Goal: Task Accomplishment & Management: Complete application form

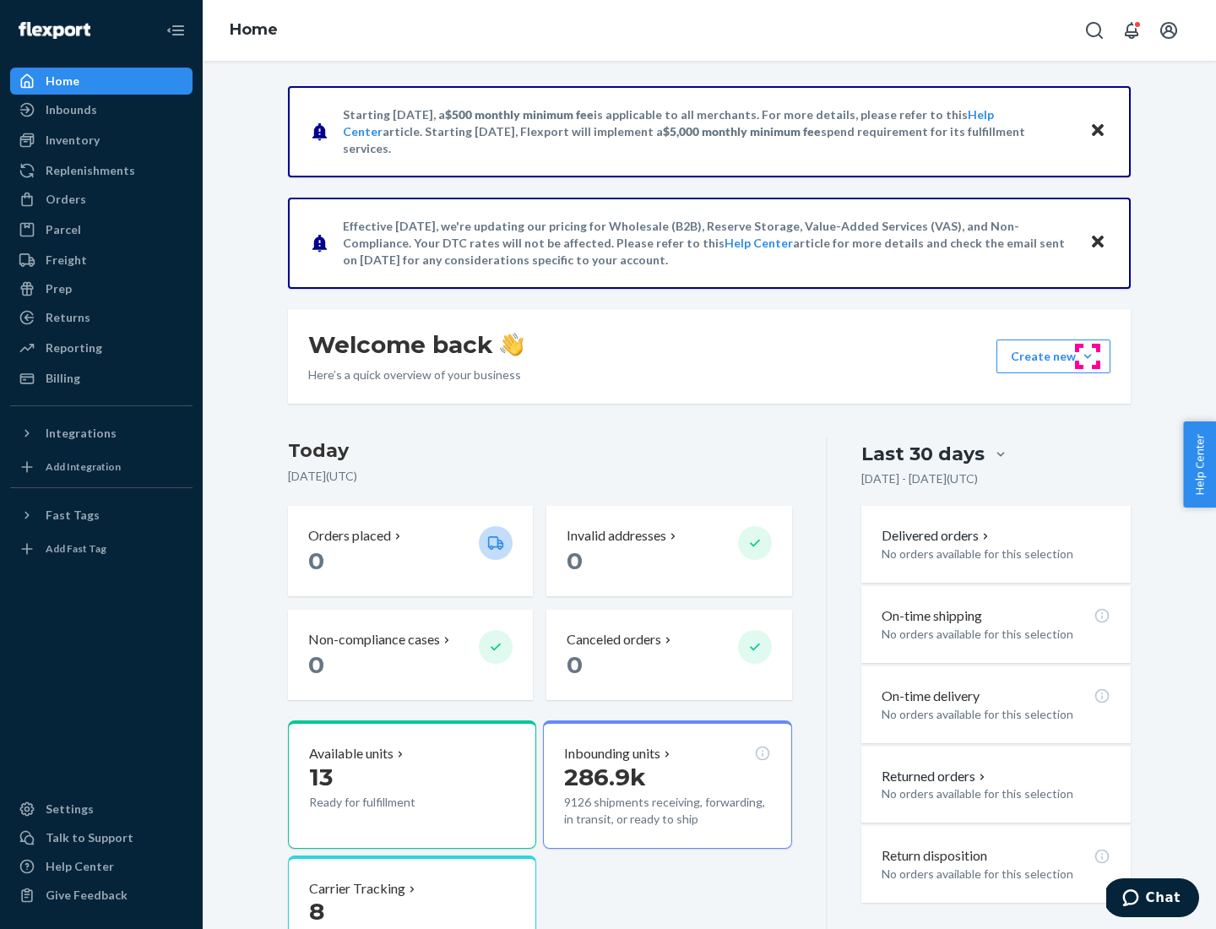
click at [1088, 356] on button "Create new Create new inbound Create new order Create new product" at bounding box center [1054, 357] width 114 height 34
click at [101, 110] on div "Inbounds" at bounding box center [101, 110] width 179 height 24
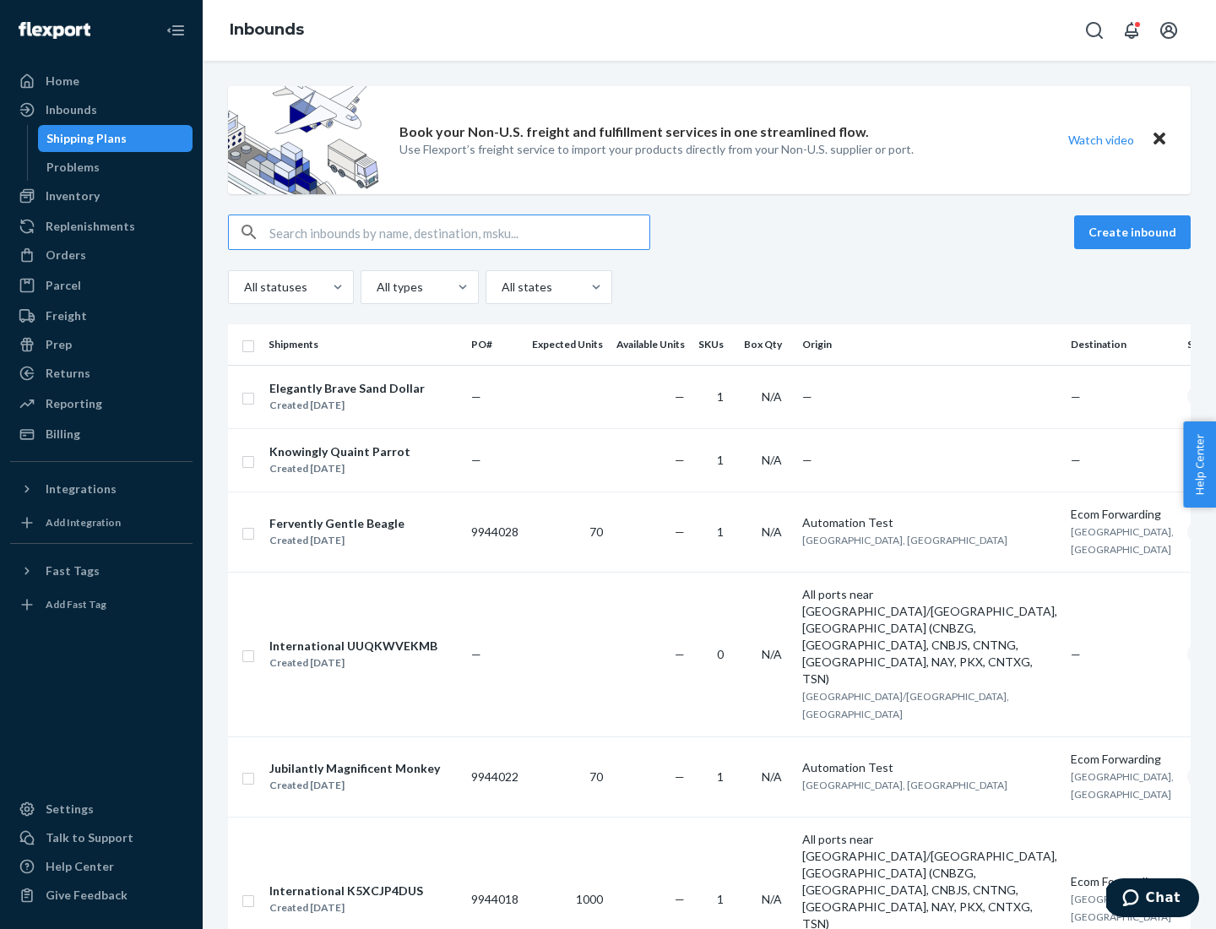
click at [1135, 232] on button "Create inbound" at bounding box center [1132, 232] width 117 height 34
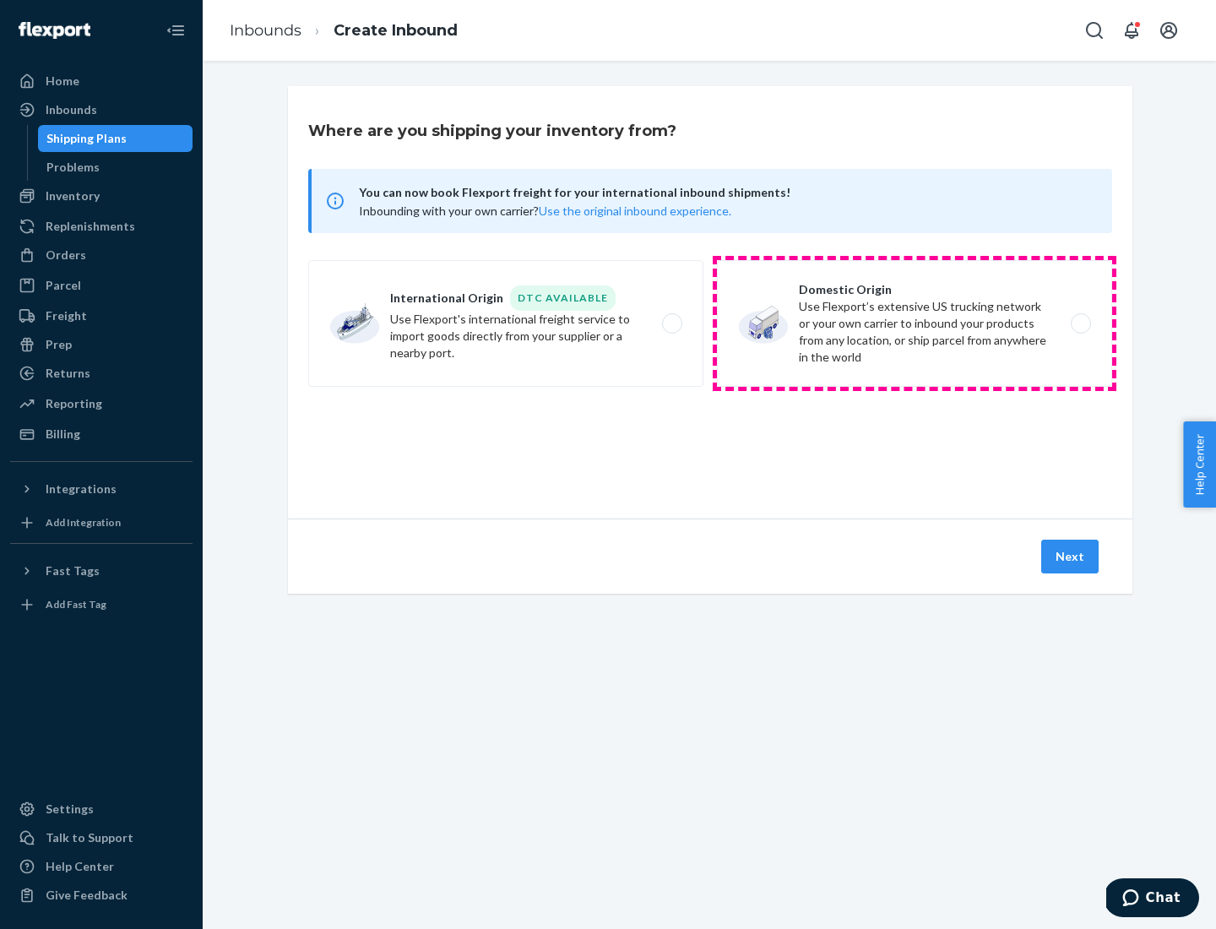
click at [915, 323] on label "Domestic Origin Use Flexport’s extensive US trucking network or your own carrie…" at bounding box center [914, 323] width 395 height 127
click at [1080, 323] on input "Domestic Origin Use Flexport’s extensive US trucking network or your own carrie…" at bounding box center [1085, 323] width 11 height 11
radio input "true"
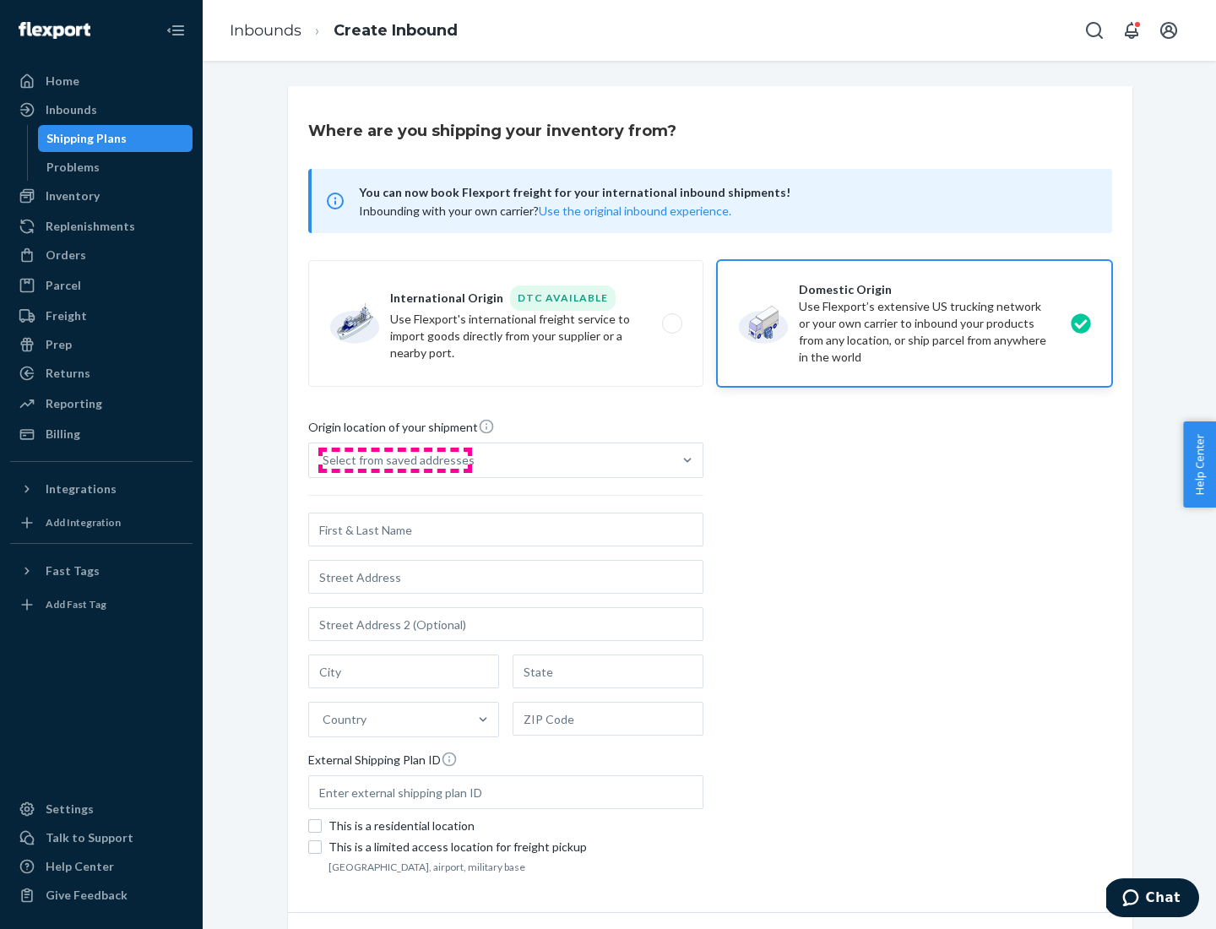
click at [394, 460] on div "Select from saved addresses" at bounding box center [399, 460] width 152 height 17
click at [324, 460] on input "Select from saved addresses" at bounding box center [324, 460] width 2 height 17
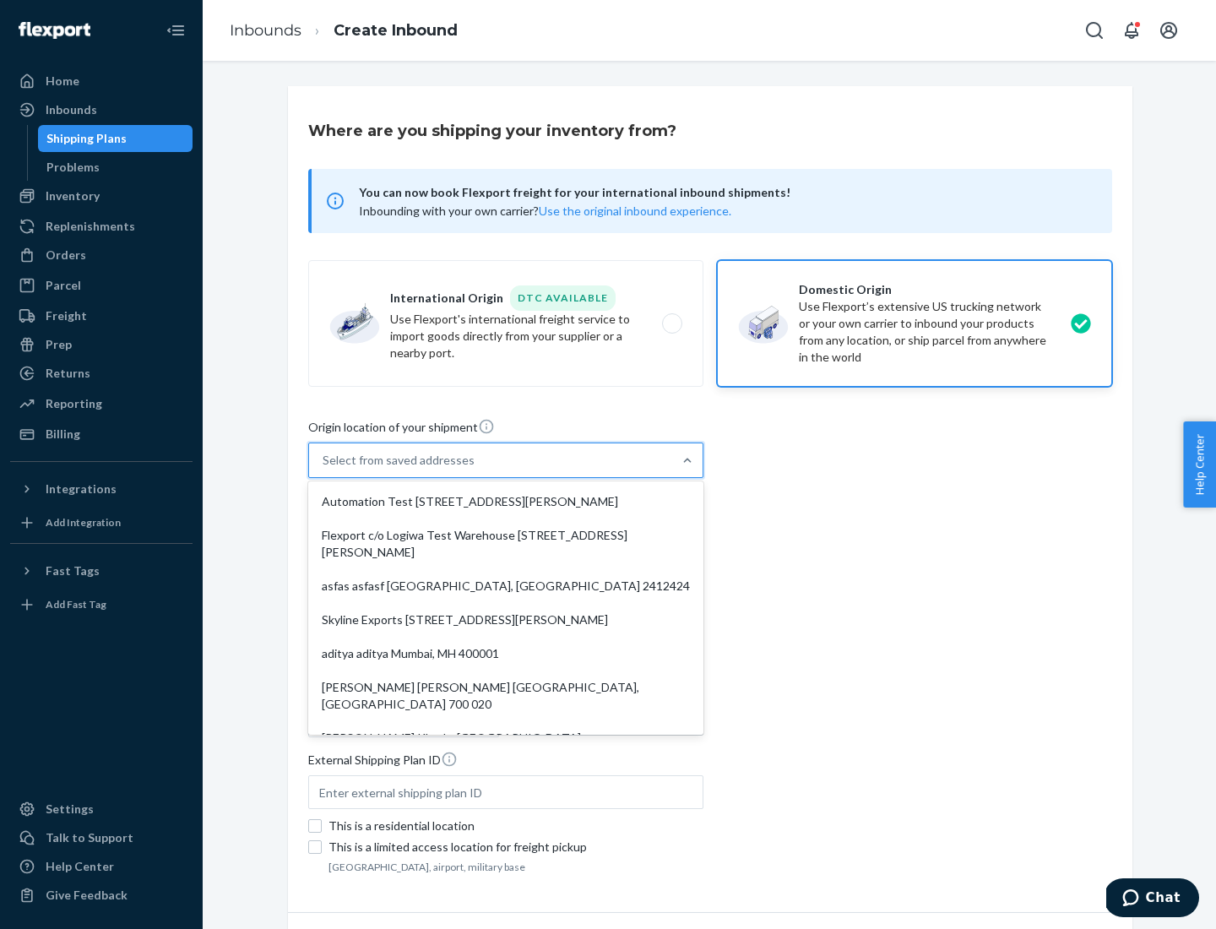
scroll to position [7, 0]
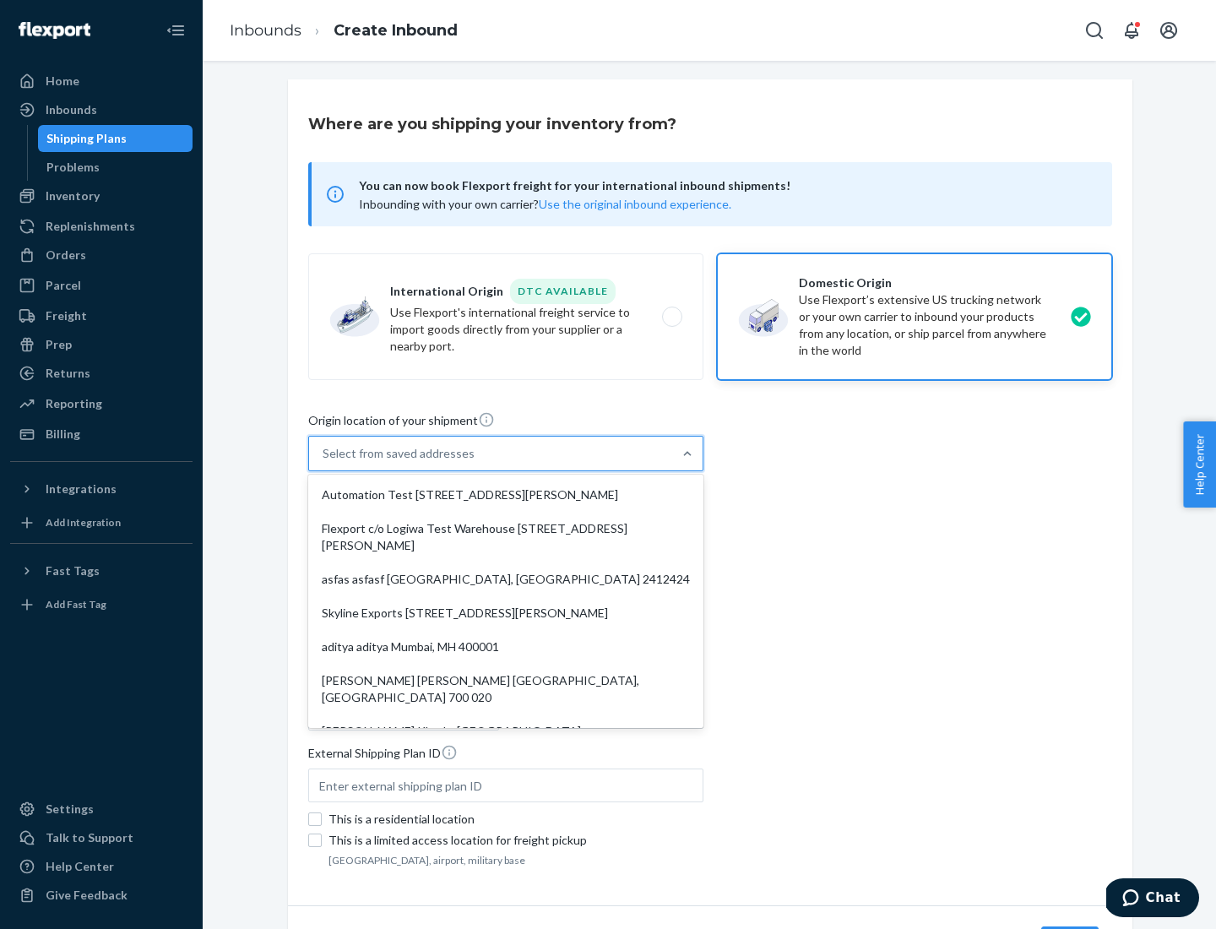
click at [506, 495] on div "Automation Test [STREET_ADDRESS][PERSON_NAME]" at bounding box center [506, 495] width 389 height 34
click at [324, 462] on input "option Automation Test [STREET_ADDRESS][PERSON_NAME]. 9 results available. Use …" at bounding box center [324, 453] width 2 height 17
type input "Automation Test"
type input "9th Floor"
type input "[GEOGRAPHIC_DATA]"
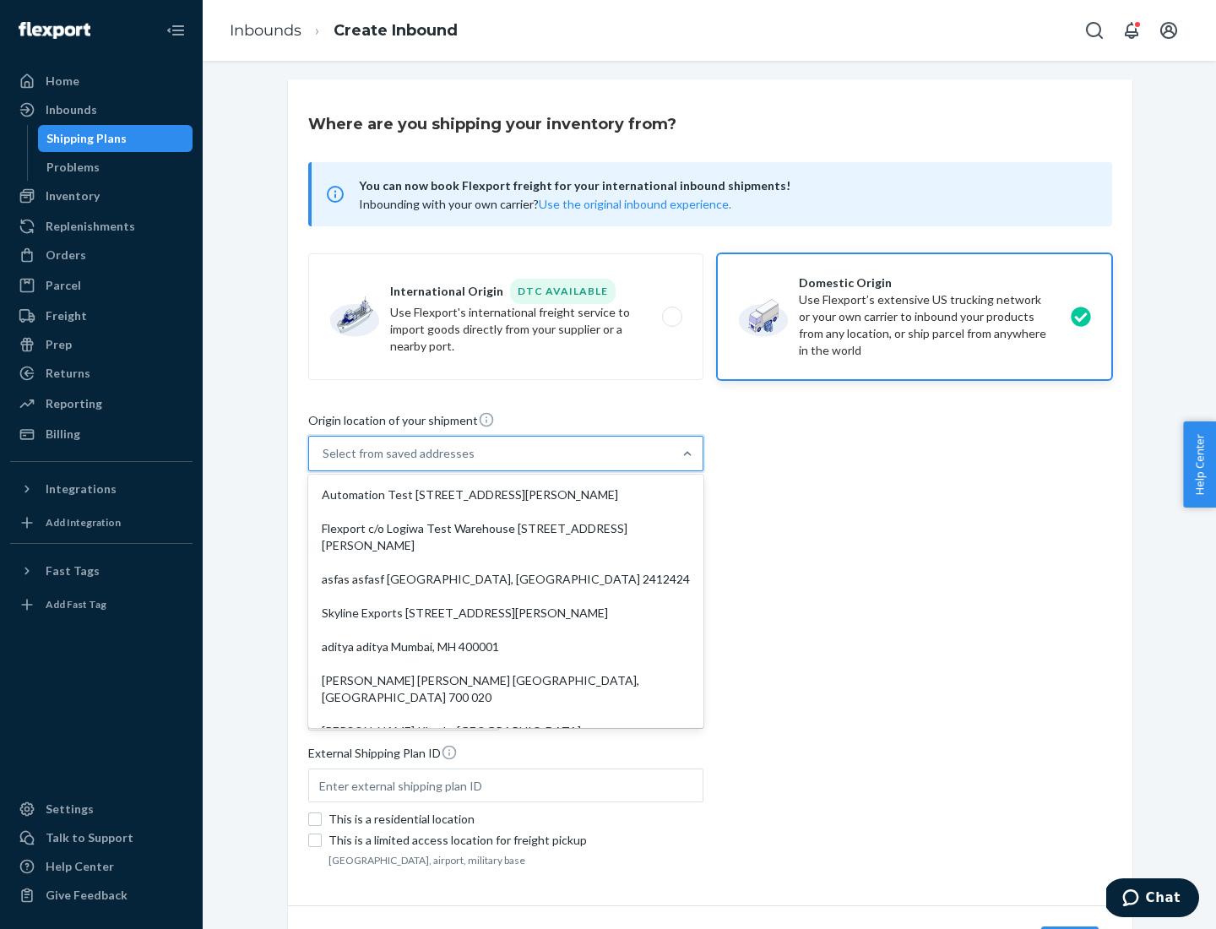
type input "CA"
type input "94104"
type input "[STREET_ADDRESS][PERSON_NAME]"
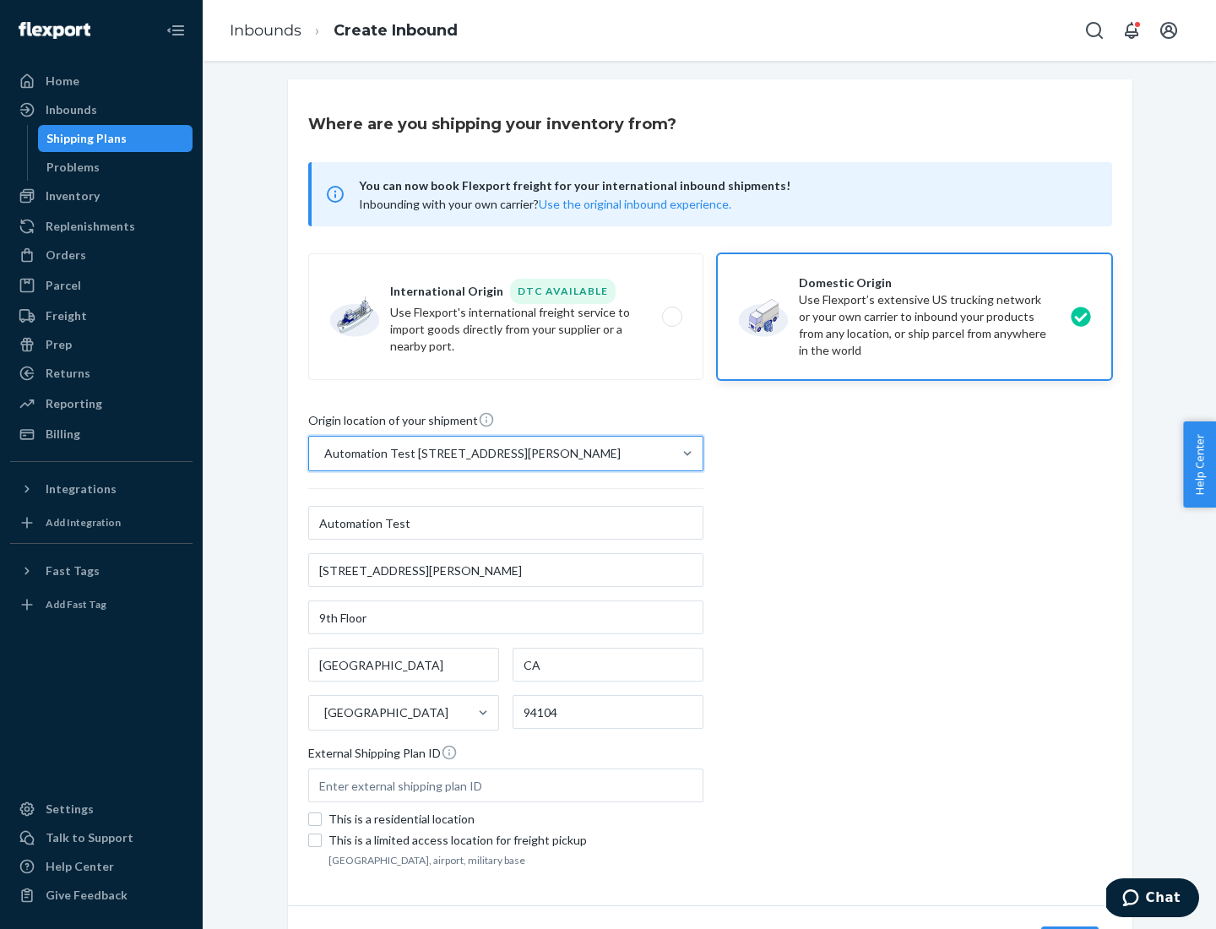
scroll to position [99, 0]
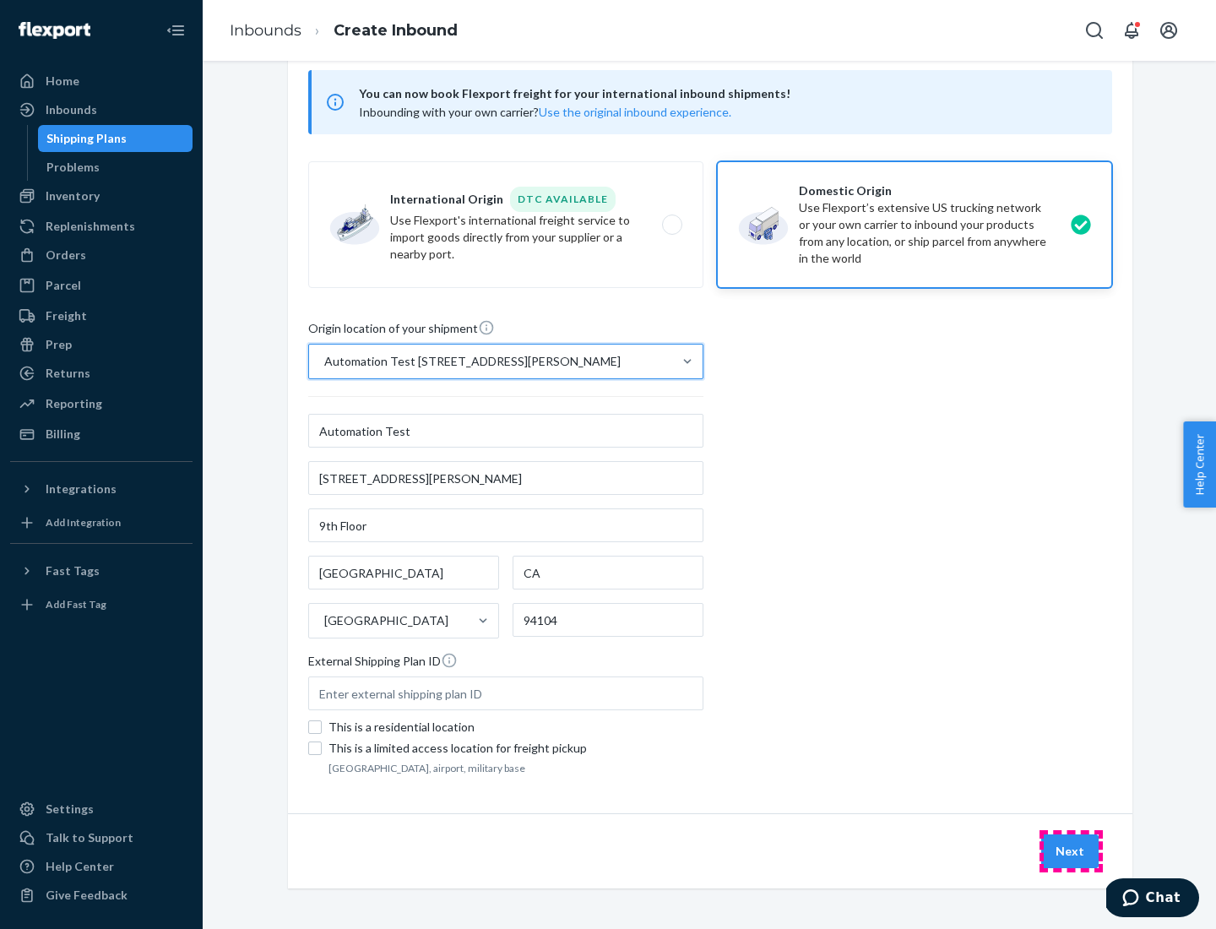
click at [1071, 851] on button "Next" at bounding box center [1069, 851] width 57 height 34
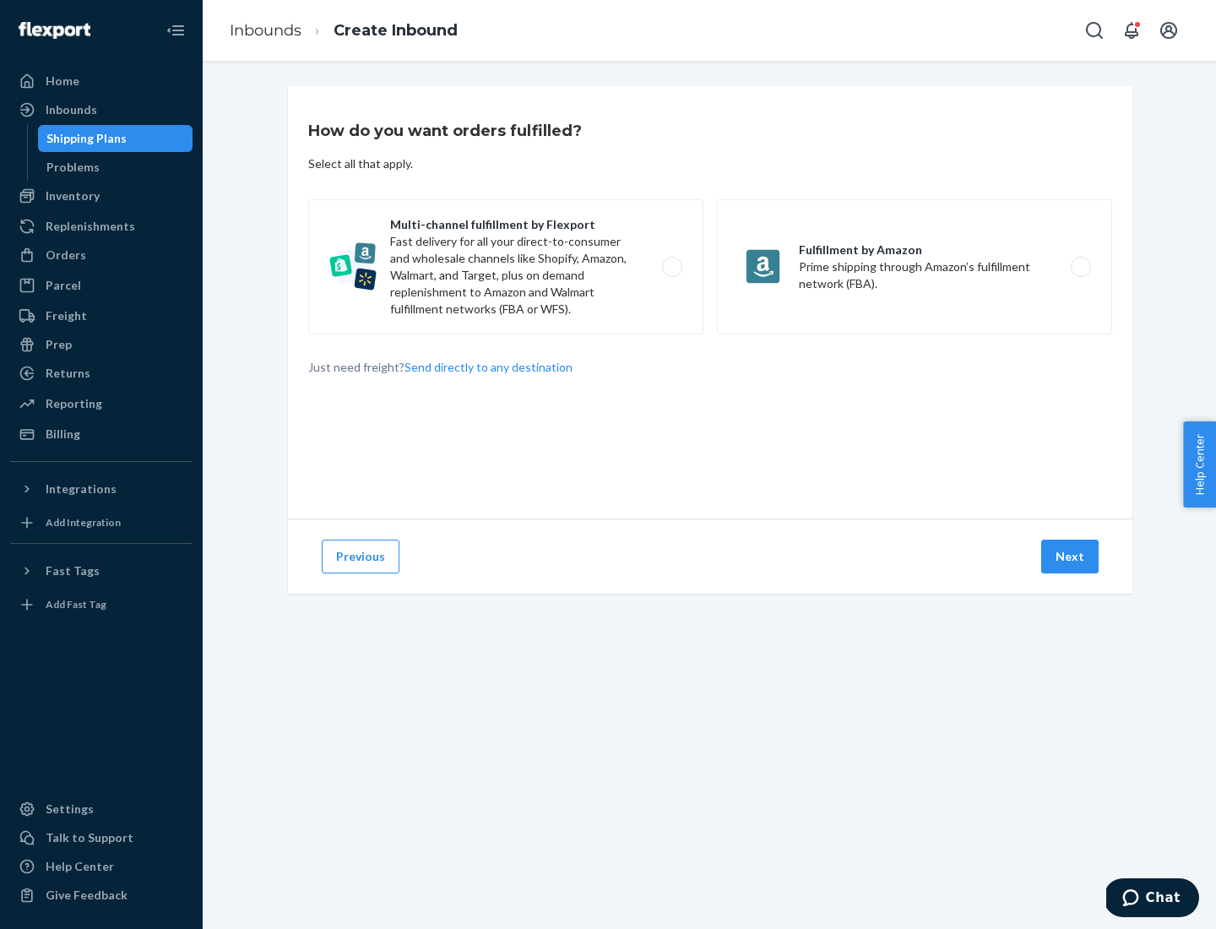
click at [506, 267] on label "Multi-channel fulfillment by Flexport Fast delivery for all your direct-to-cons…" at bounding box center [505, 266] width 395 height 135
click at [671, 267] on input "Multi-channel fulfillment by Flexport Fast delivery for all your direct-to-cons…" at bounding box center [676, 267] width 11 height 11
radio input "true"
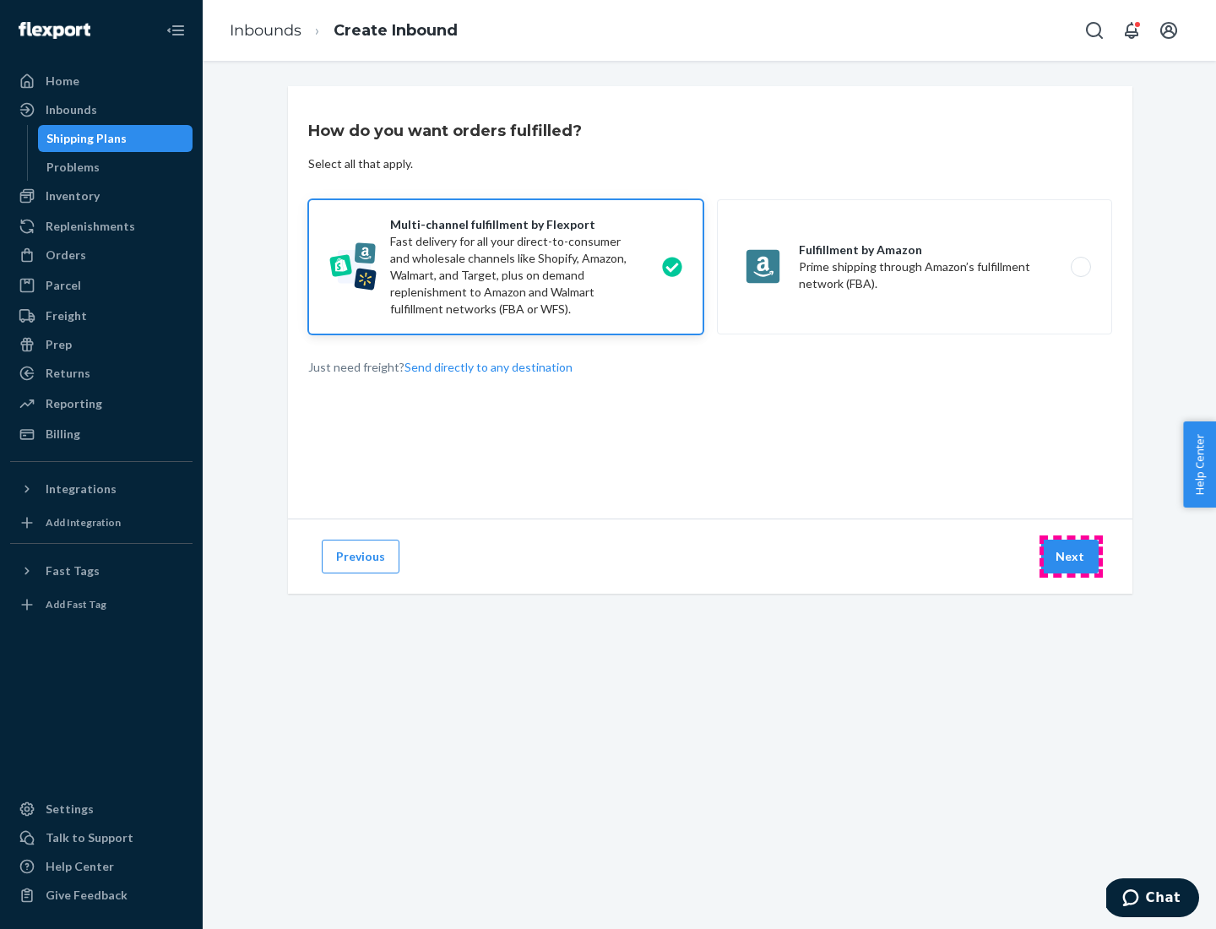
click at [1071, 557] on button "Next" at bounding box center [1069, 557] width 57 height 34
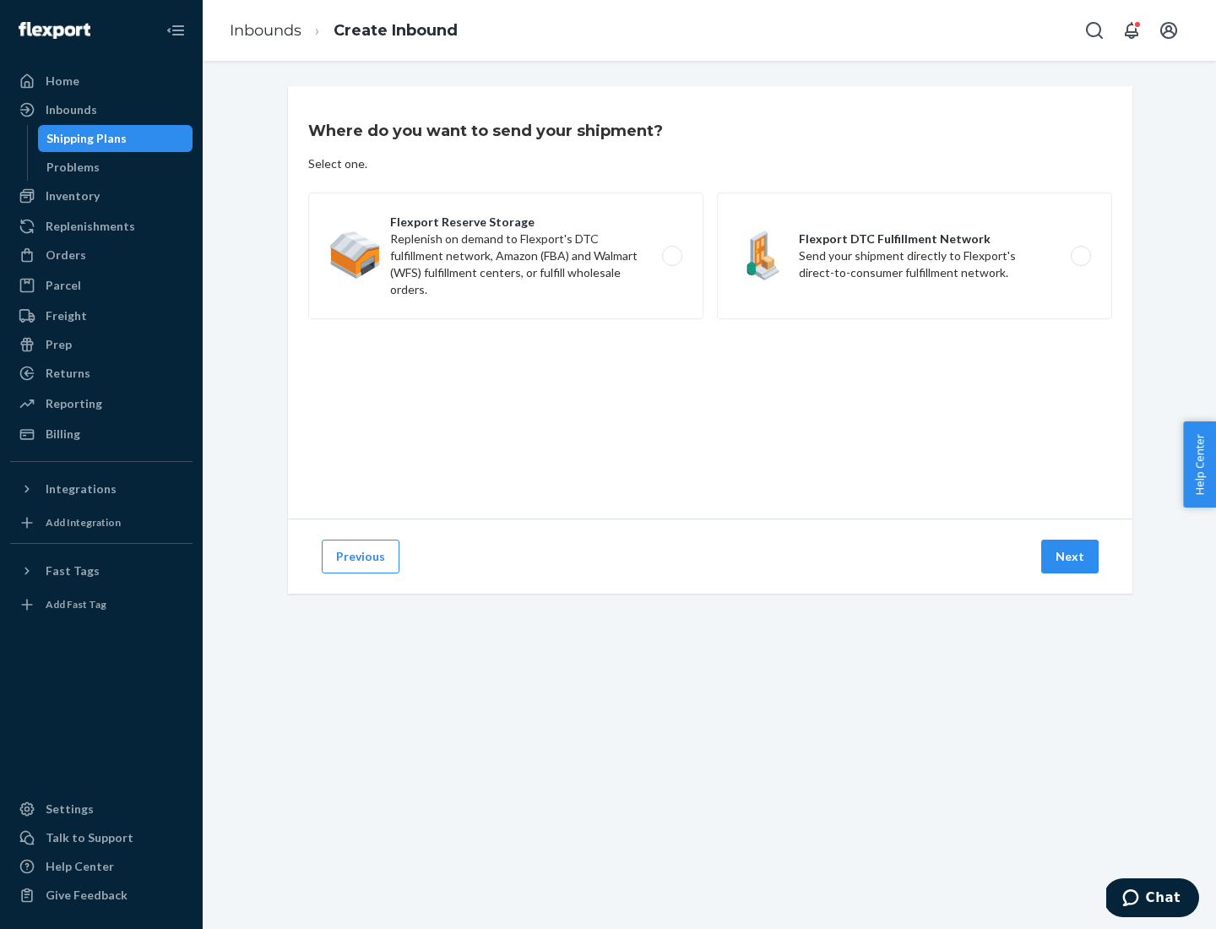
click at [915, 256] on label "Flexport DTC Fulfillment Network Send your shipment directly to Flexport's dire…" at bounding box center [914, 256] width 395 height 127
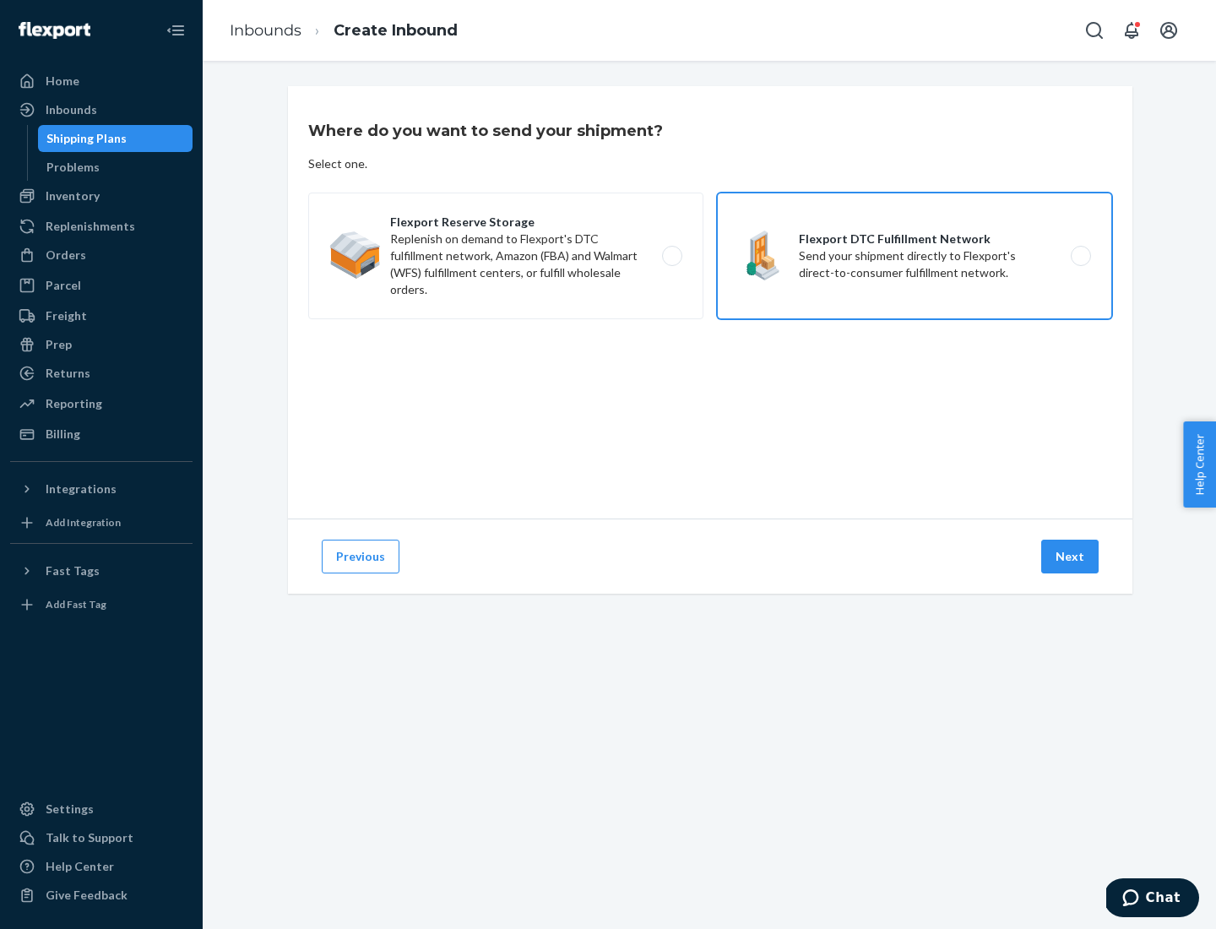
click at [1080, 256] on input "Flexport DTC Fulfillment Network Send your shipment directly to Flexport's dire…" at bounding box center [1085, 256] width 11 height 11
radio input "true"
click at [1071, 557] on button "Next" at bounding box center [1069, 557] width 57 height 34
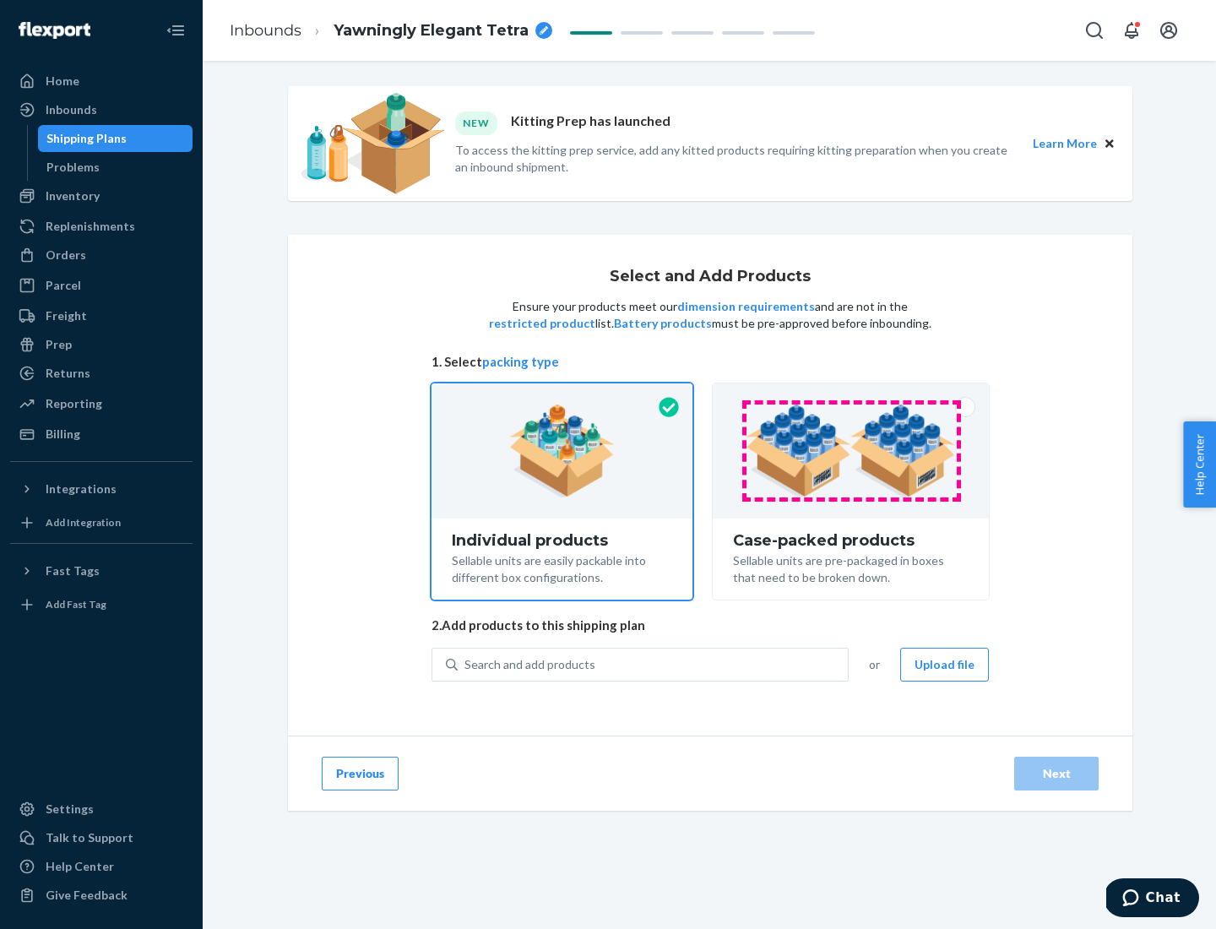
click at [851, 451] on img at bounding box center [851, 451] width 210 height 93
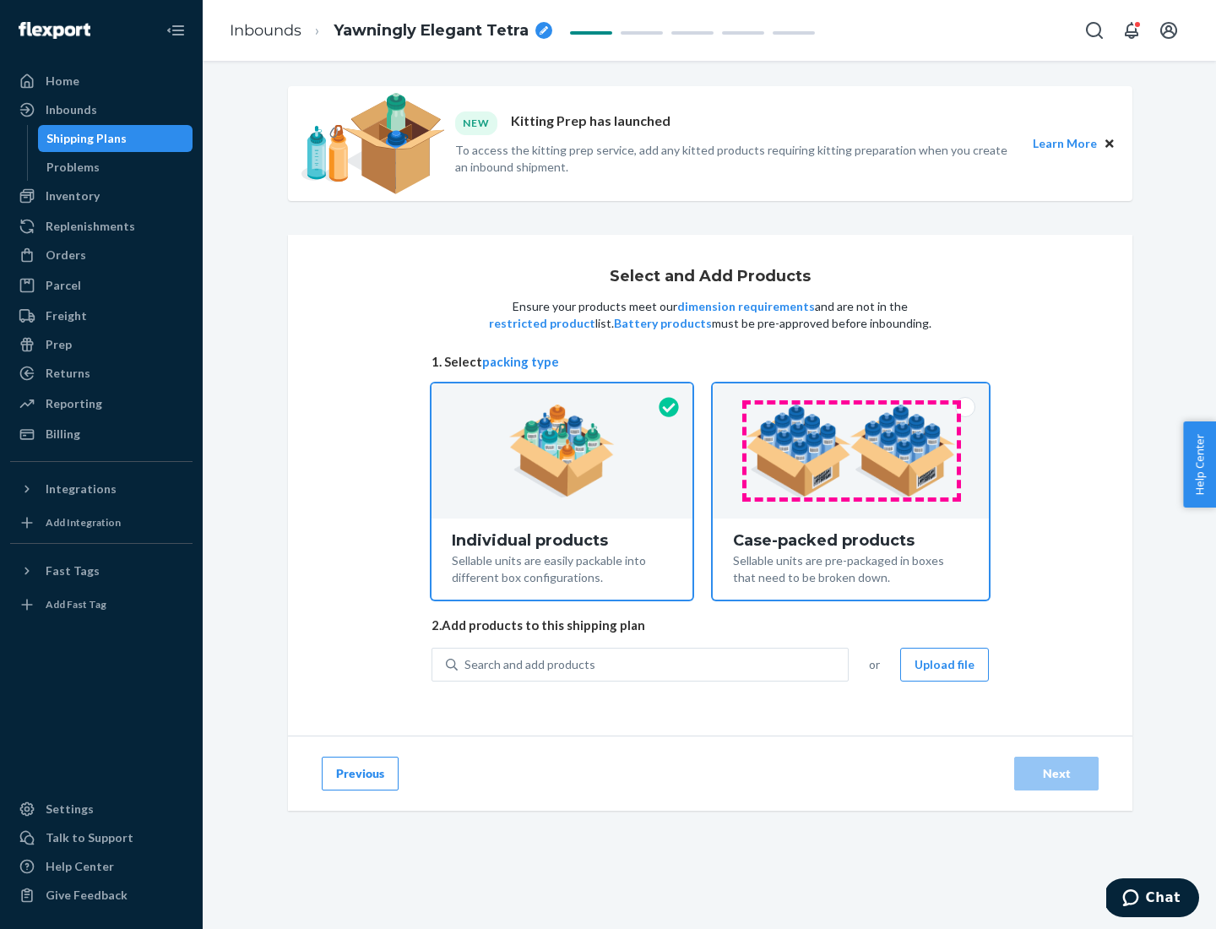
click at [851, 394] on input "Case-packed products Sellable units are pre-packaged in boxes that need to be b…" at bounding box center [850, 388] width 11 height 11
radio input "true"
radio input "false"
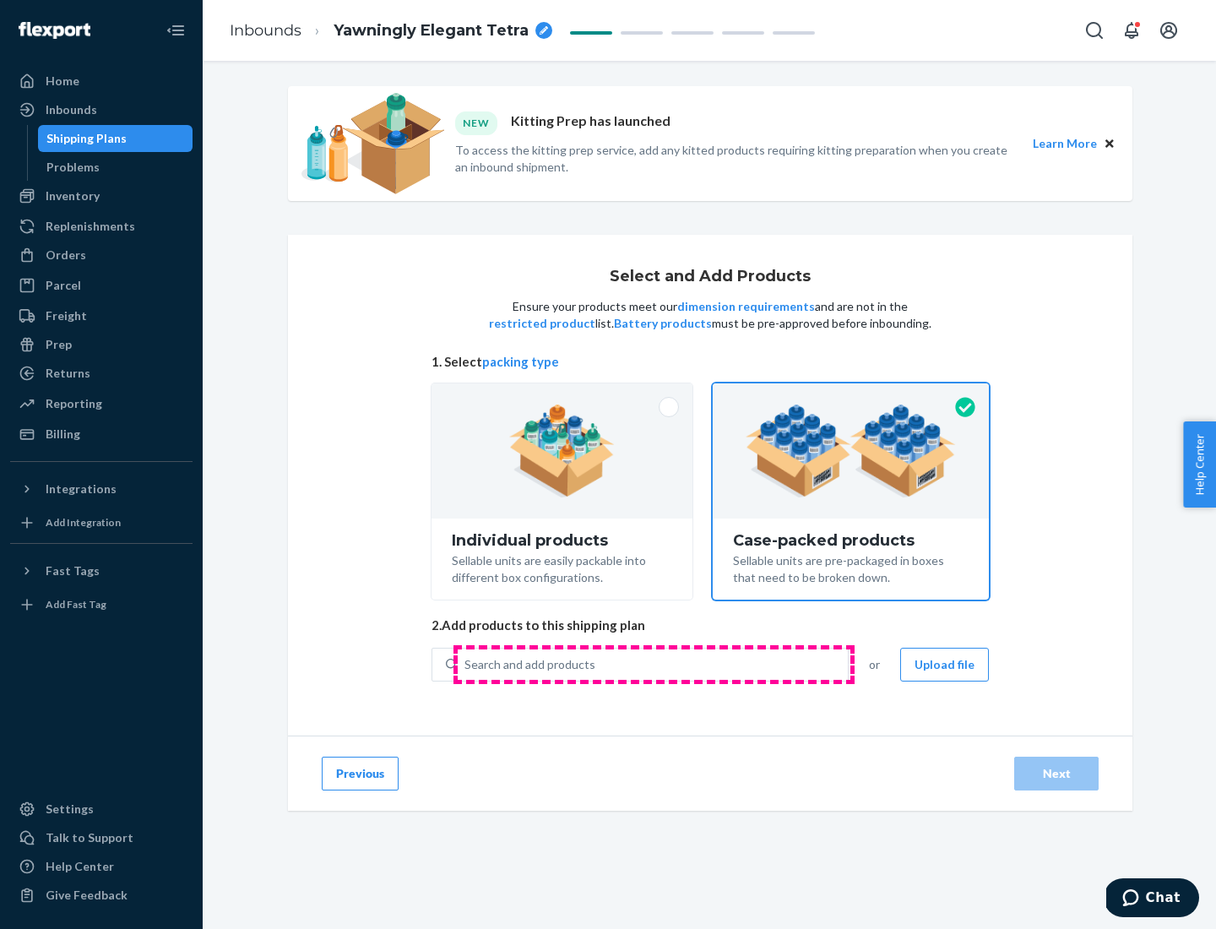
click at [654, 664] on div "Search and add products" at bounding box center [653, 665] width 390 height 30
click at [466, 664] on input "Search and add products" at bounding box center [466, 664] width 2 height 17
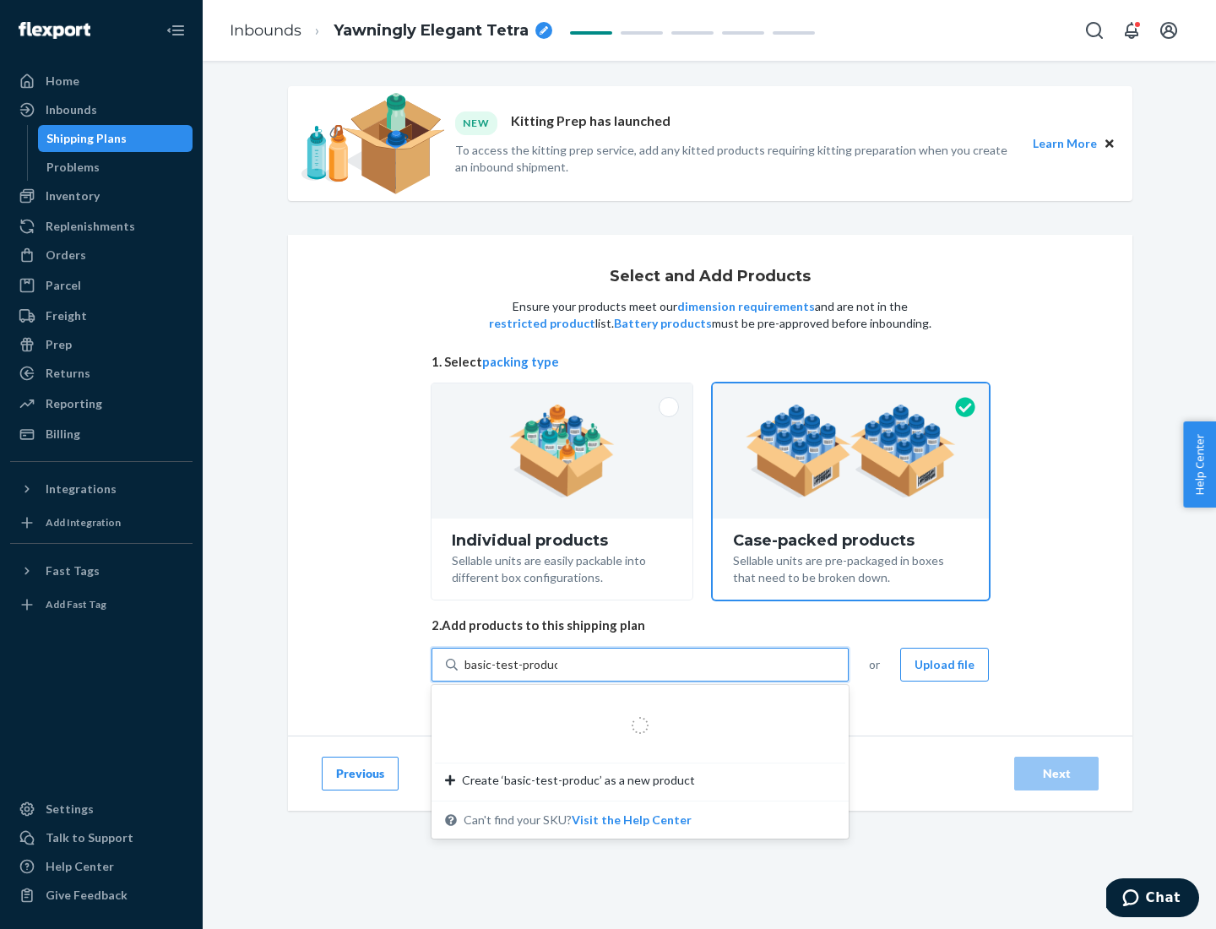
type input "basic-test-product-1"
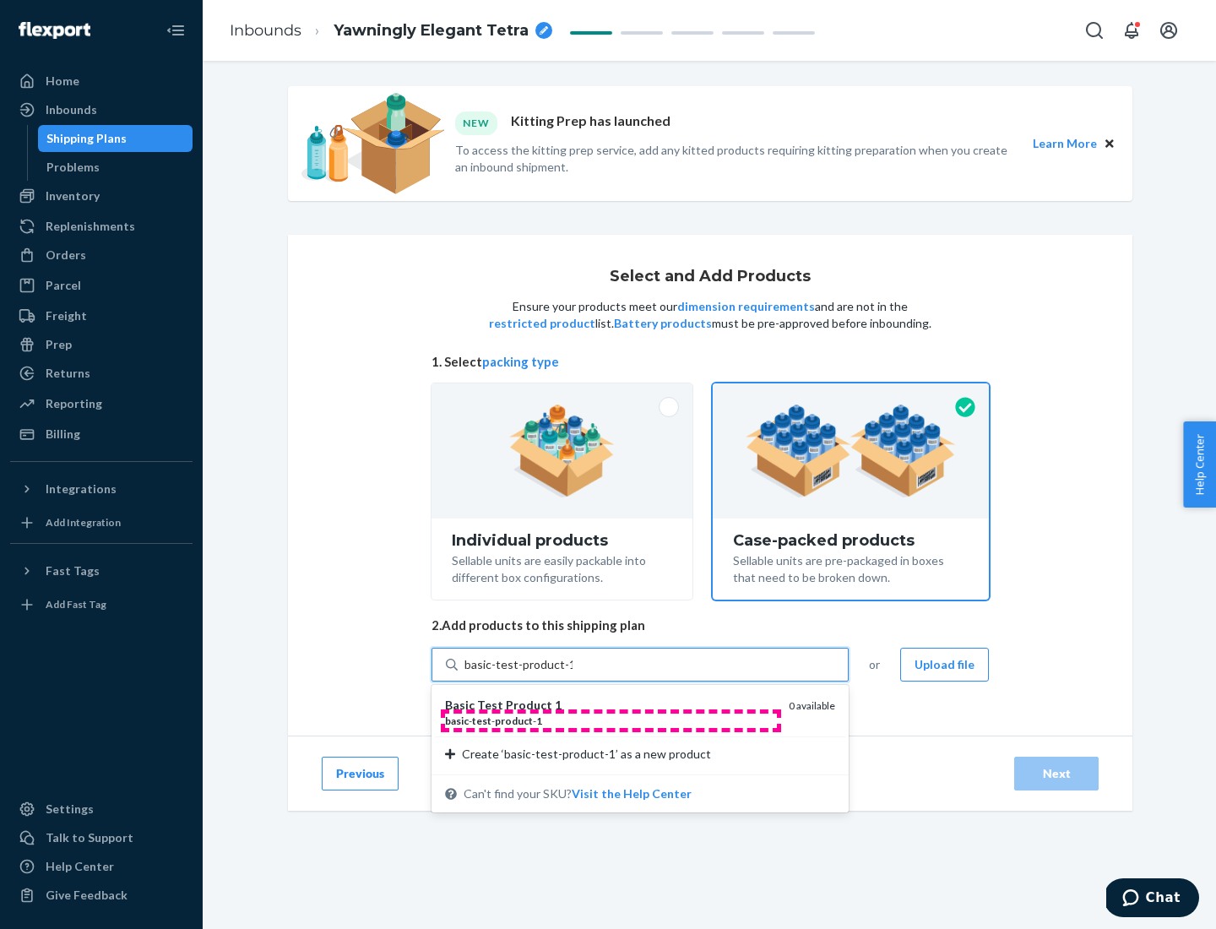
click at [611, 720] on div "basic - test - product - 1" at bounding box center [610, 721] width 330 height 14
click at [573, 673] on input "basic-test-product-1" at bounding box center [519, 664] width 108 height 17
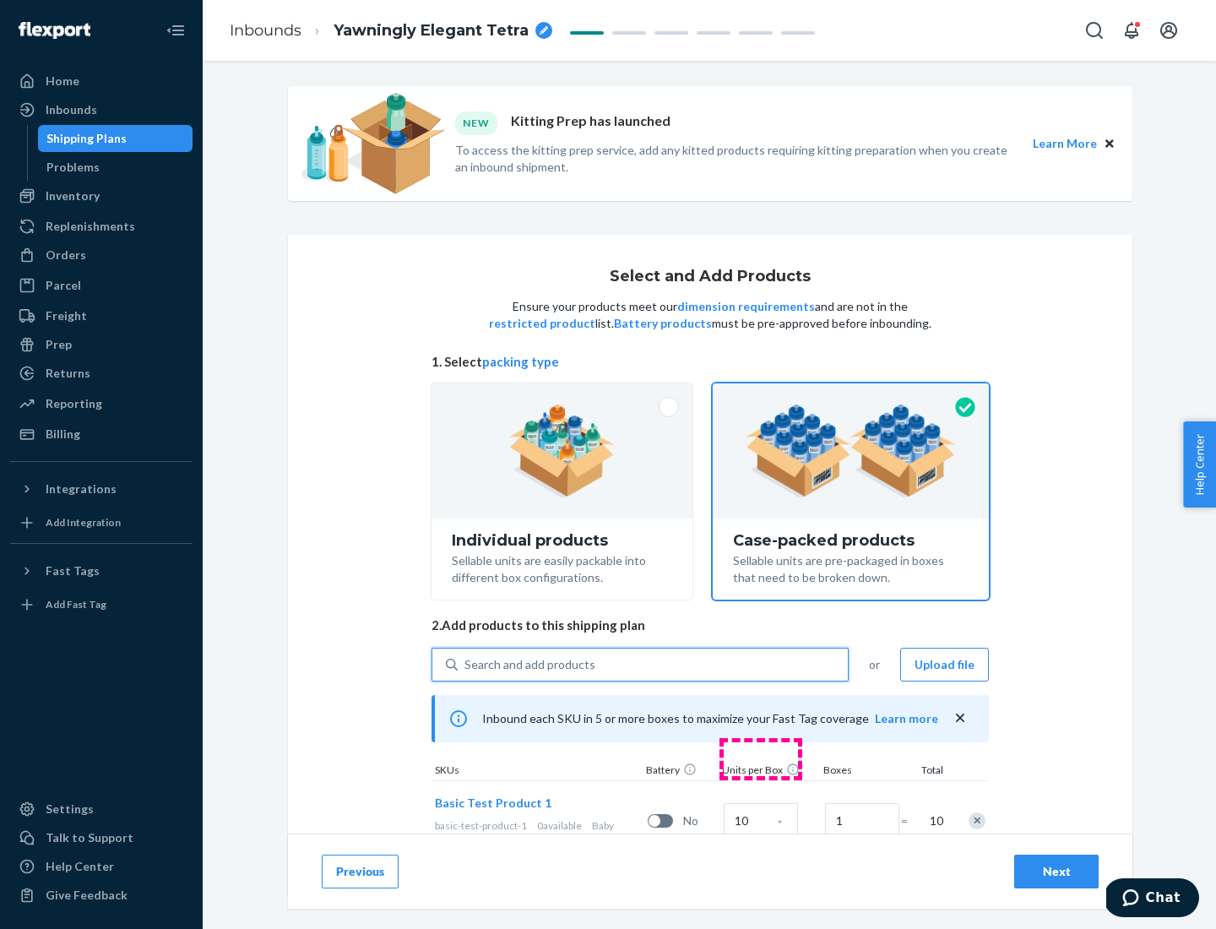
scroll to position [61, 0]
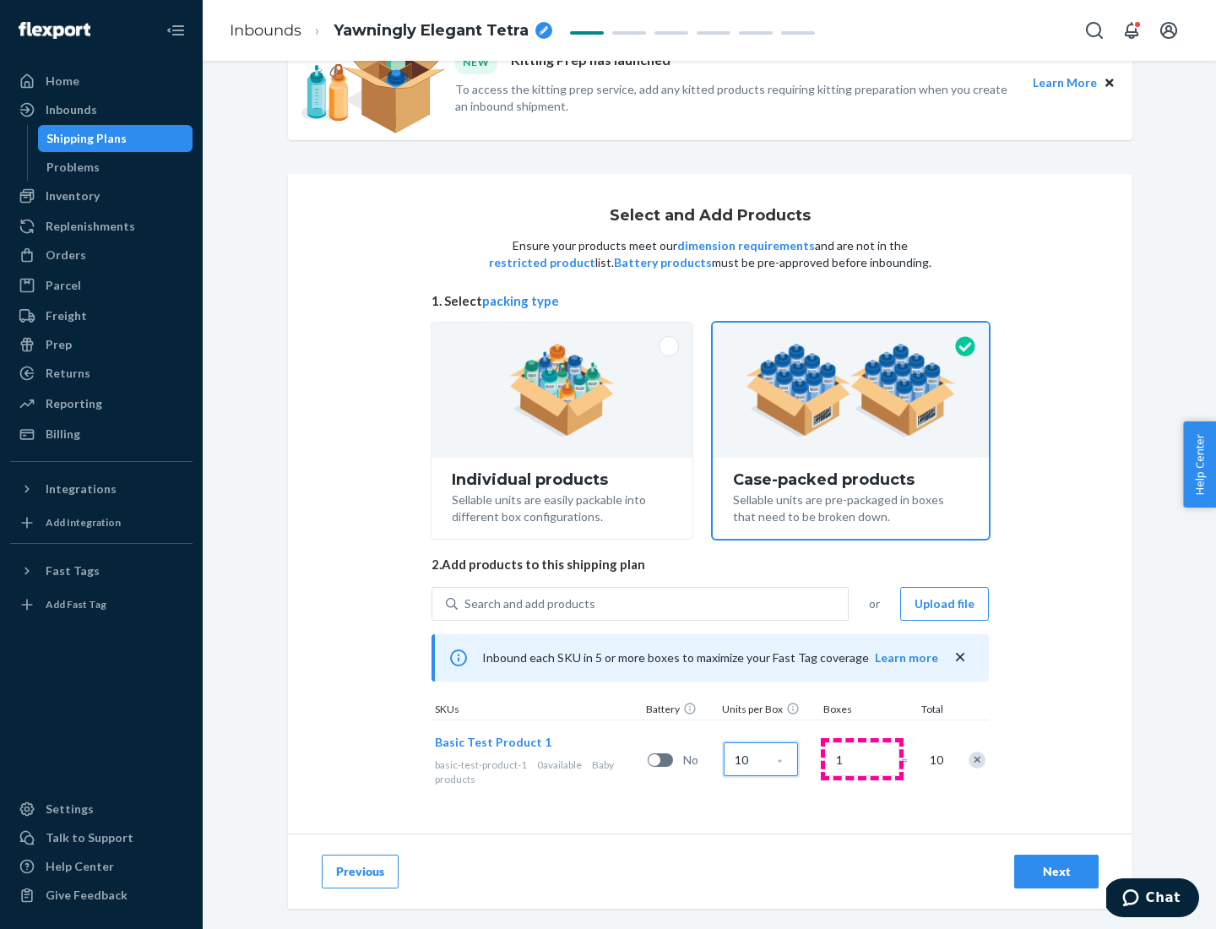
type input "10"
type input "7"
click at [1057, 872] on div "Next" at bounding box center [1057, 871] width 56 height 17
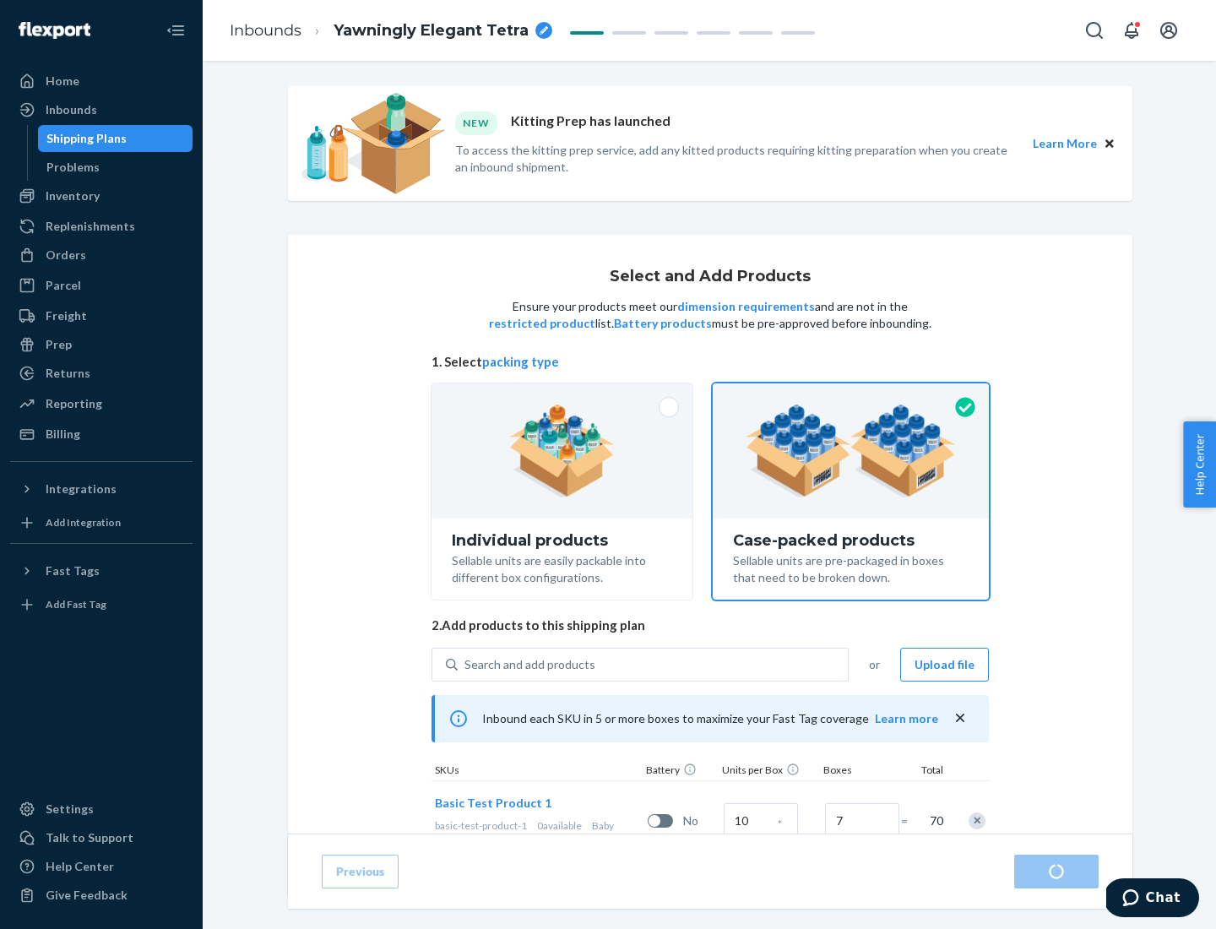
radio input "true"
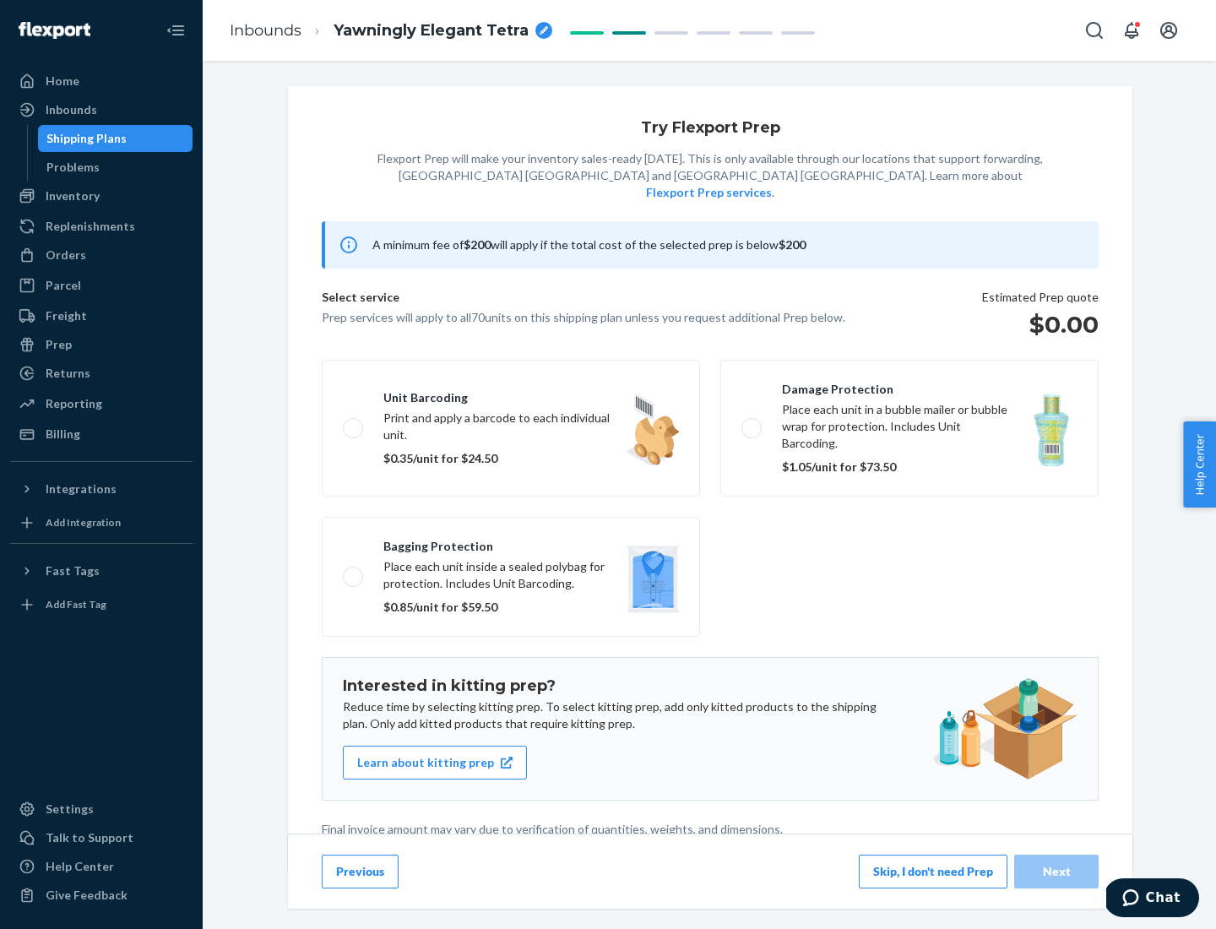
scroll to position [4, 0]
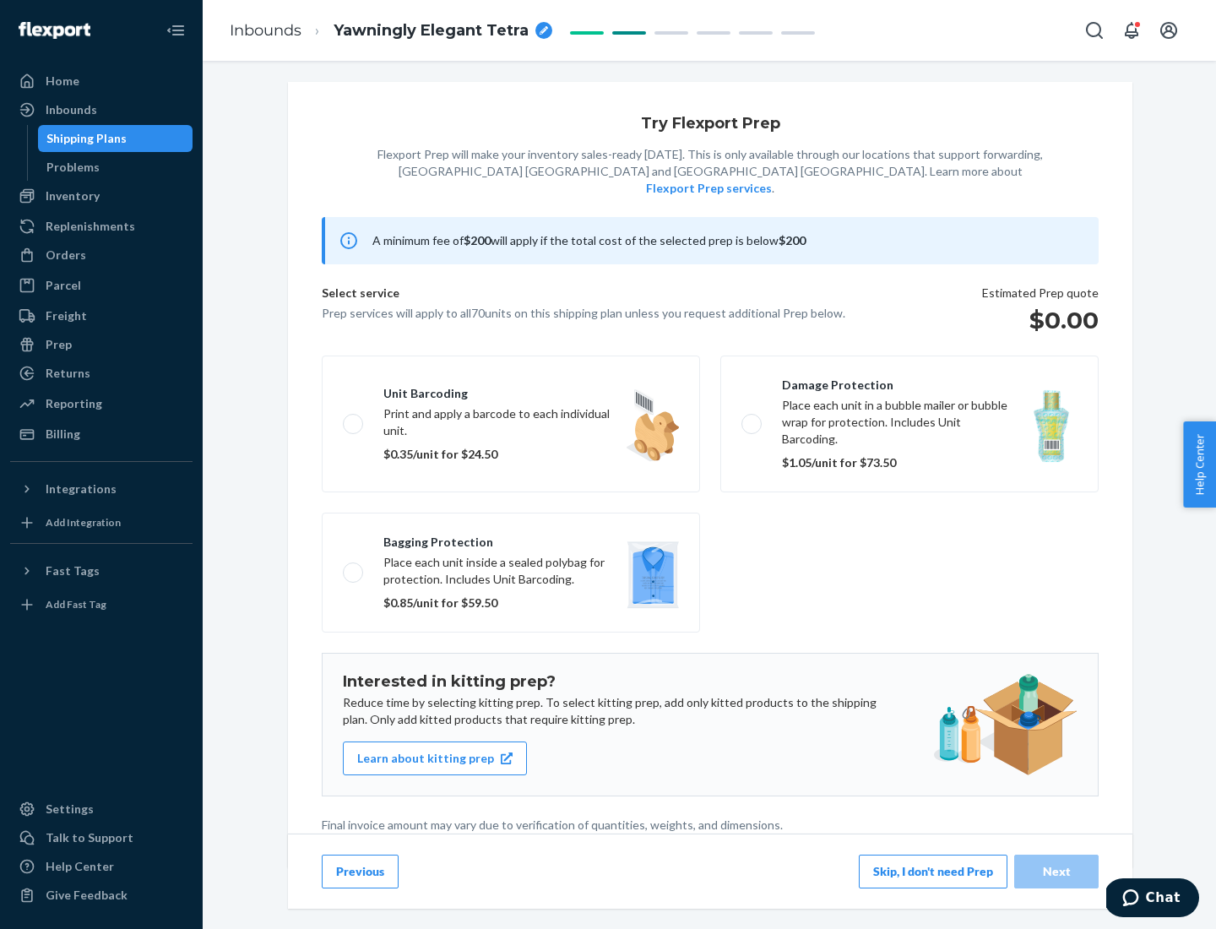
click at [511, 538] on label "Bagging protection Place each unit inside a sealed polybag for protection. Incl…" at bounding box center [511, 573] width 378 height 120
click at [354, 567] on input "Bagging protection Place each unit inside a sealed polybag for protection. Incl…" at bounding box center [348, 572] width 11 height 11
checkbox input "true"
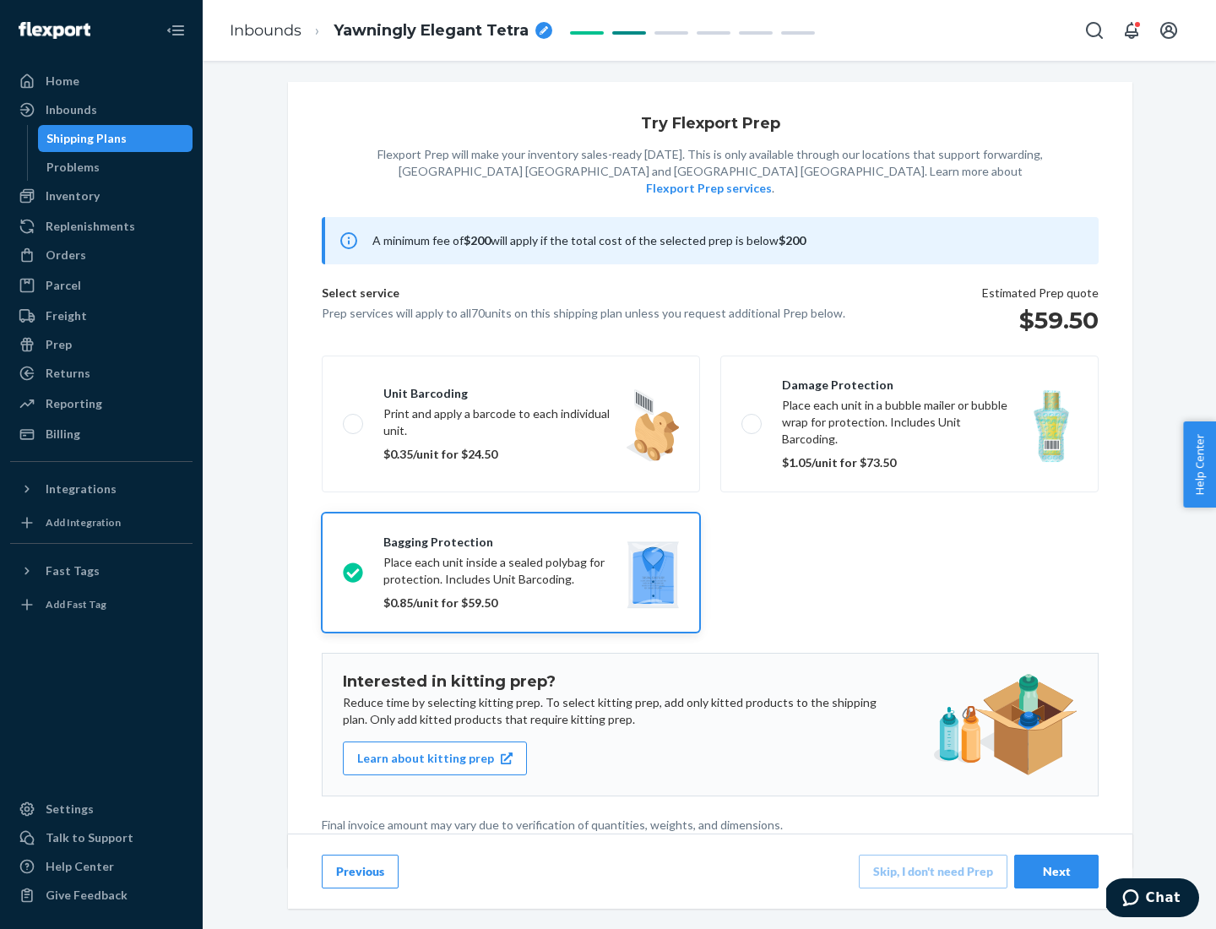
click at [1057, 871] on div "Next" at bounding box center [1057, 871] width 56 height 17
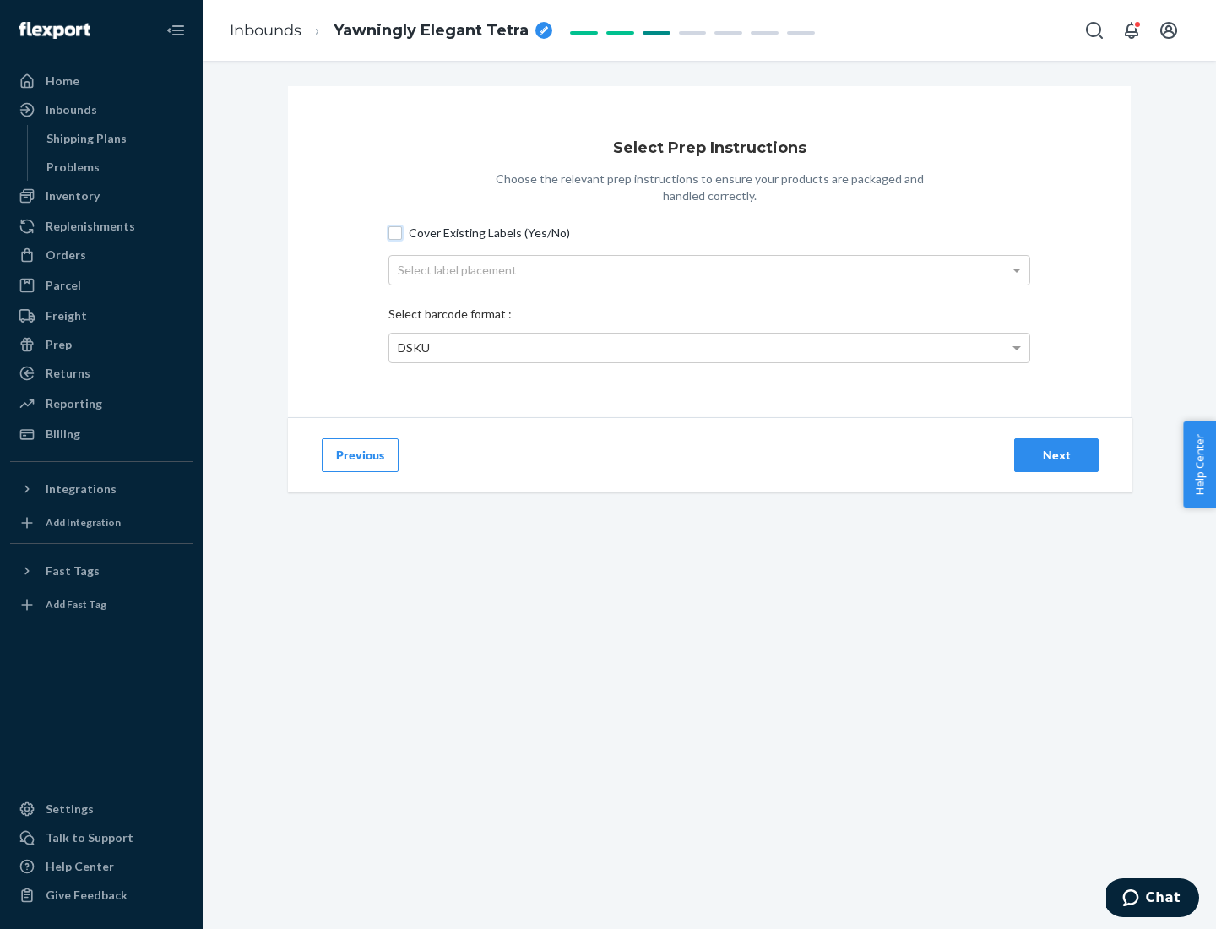
click at [395, 232] on input "Cover Existing Labels (Yes/No)" at bounding box center [396, 233] width 14 height 14
checkbox input "true"
click at [709, 269] on div "Select label placement" at bounding box center [709, 270] width 640 height 29
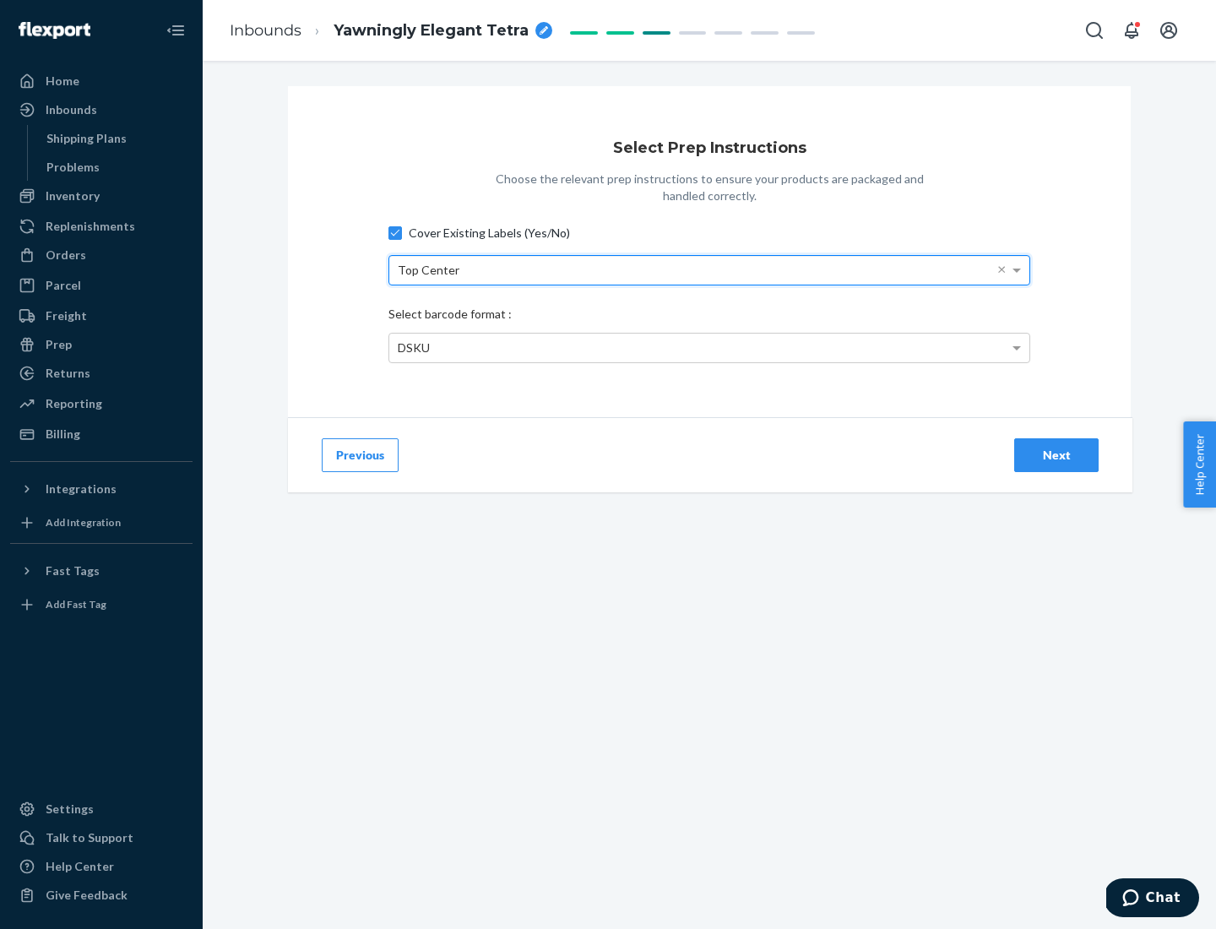
click at [709, 347] on div "DSKU" at bounding box center [709, 348] width 640 height 29
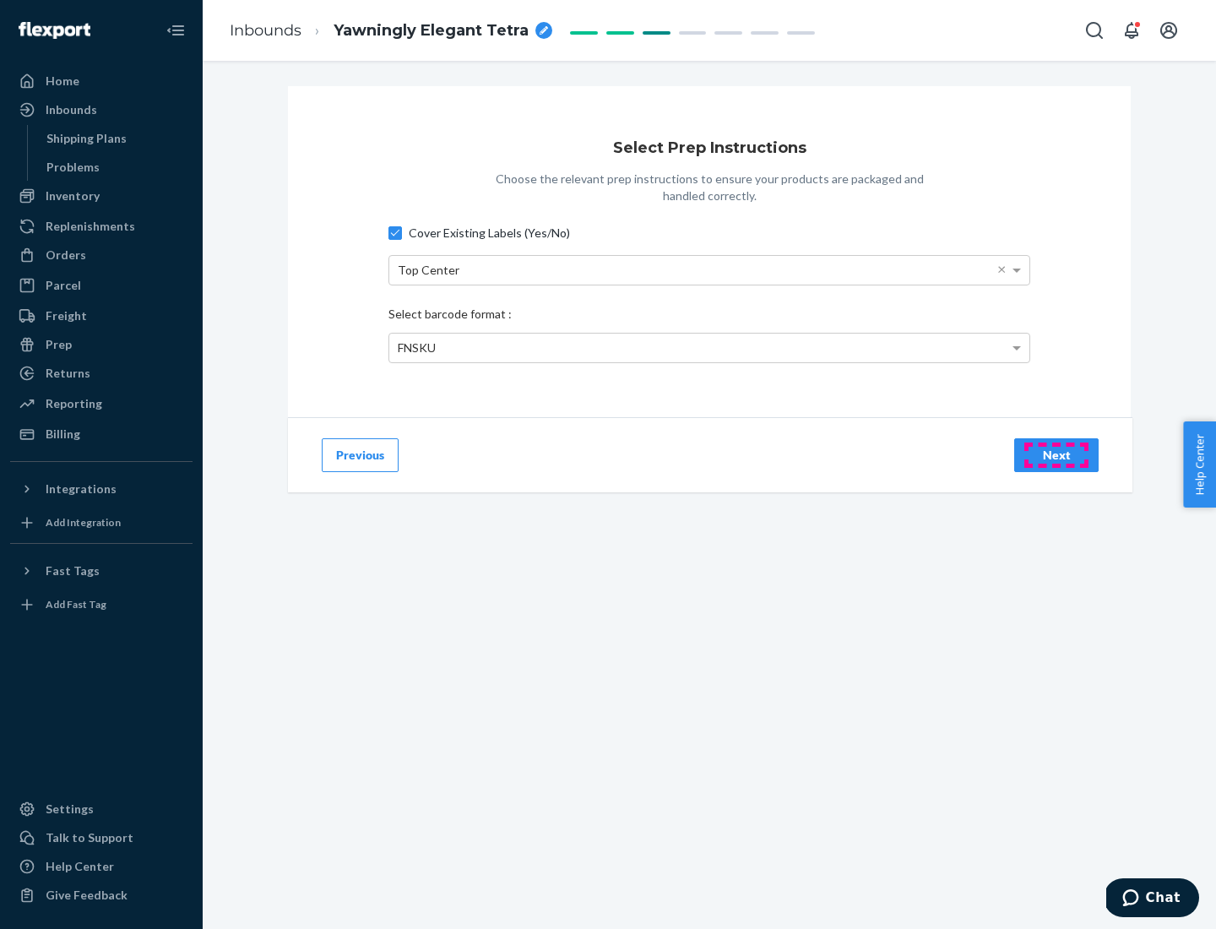
click at [1057, 454] on div "Next" at bounding box center [1057, 455] width 56 height 17
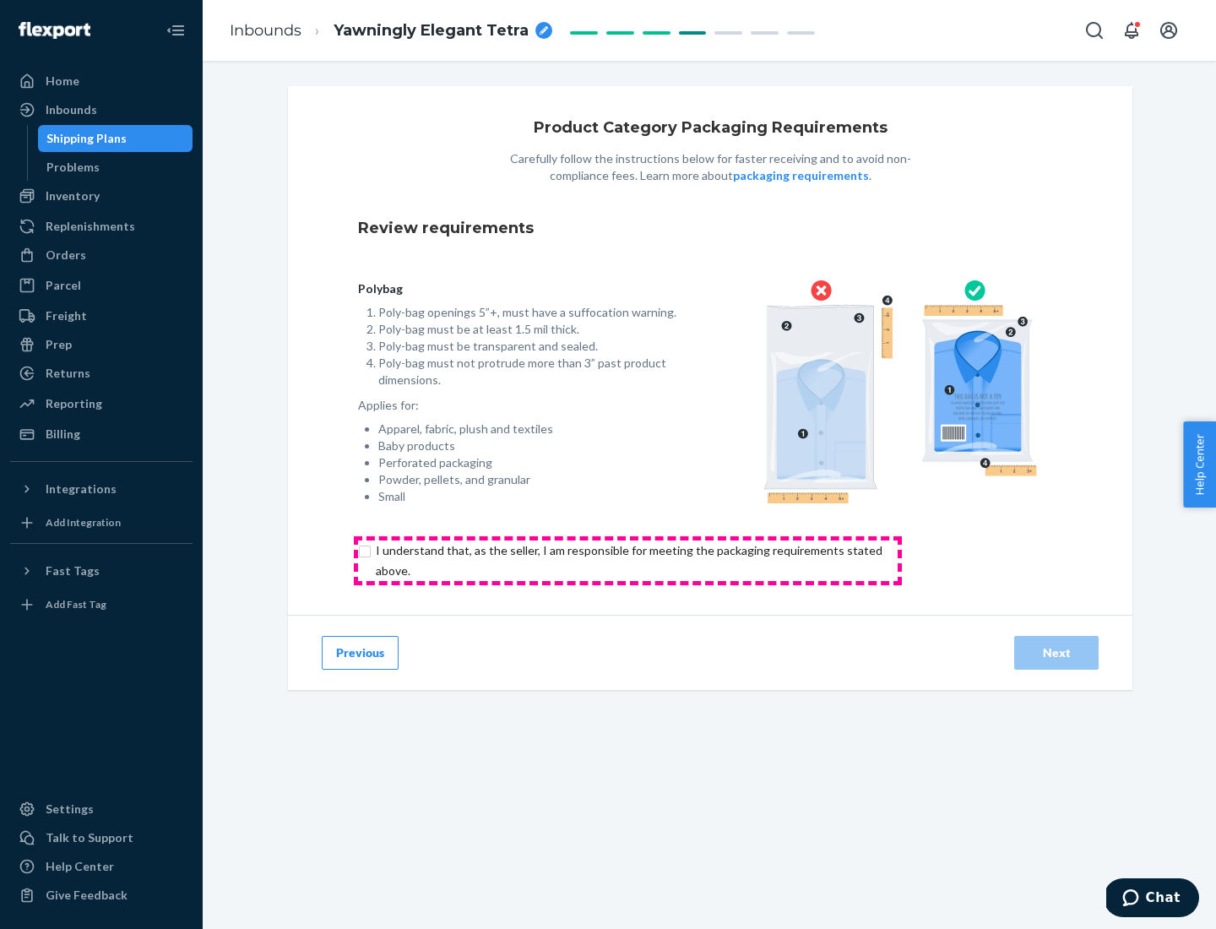
click at [628, 560] on input "checkbox" at bounding box center [639, 561] width 562 height 41
checkbox input "true"
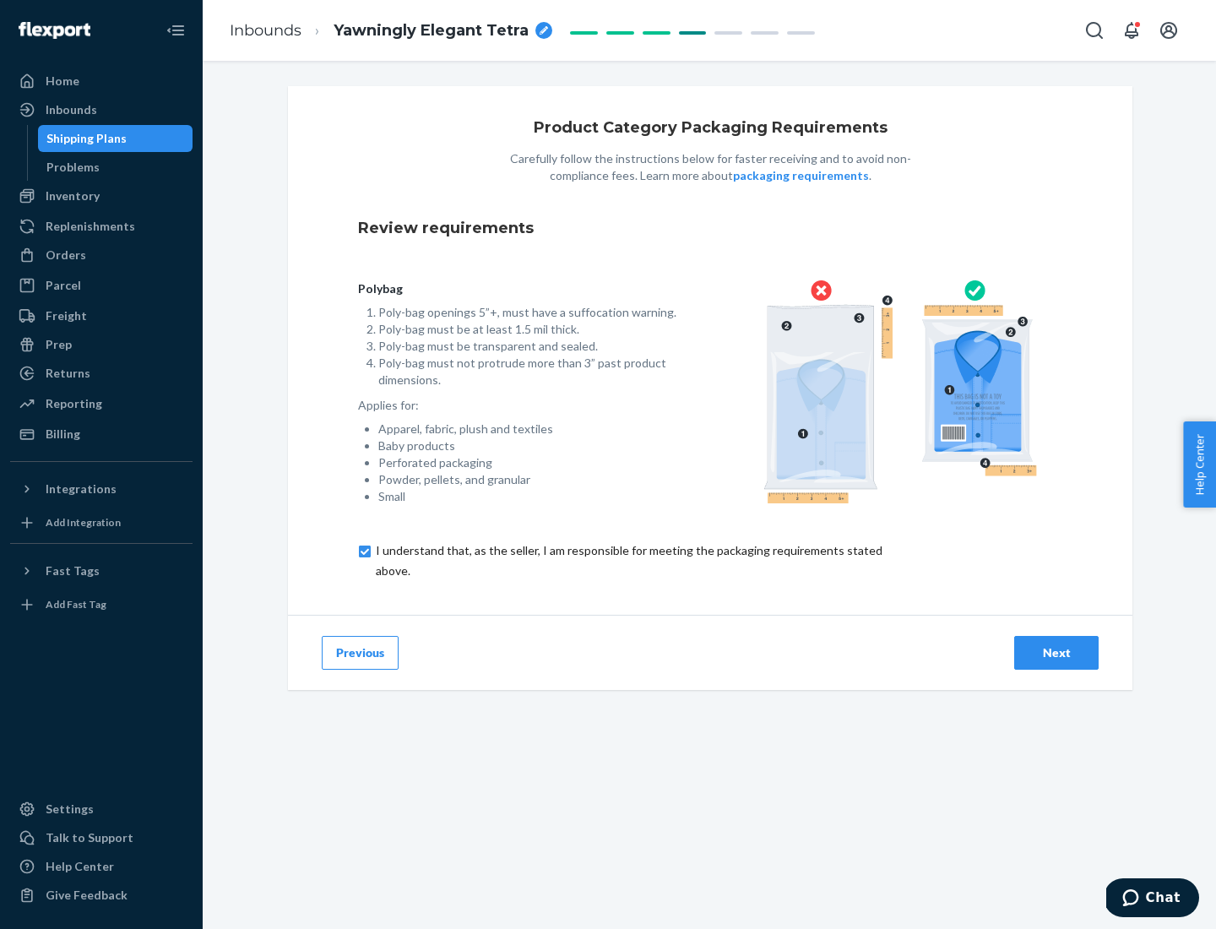
click at [1057, 652] on div "Next" at bounding box center [1057, 652] width 56 height 17
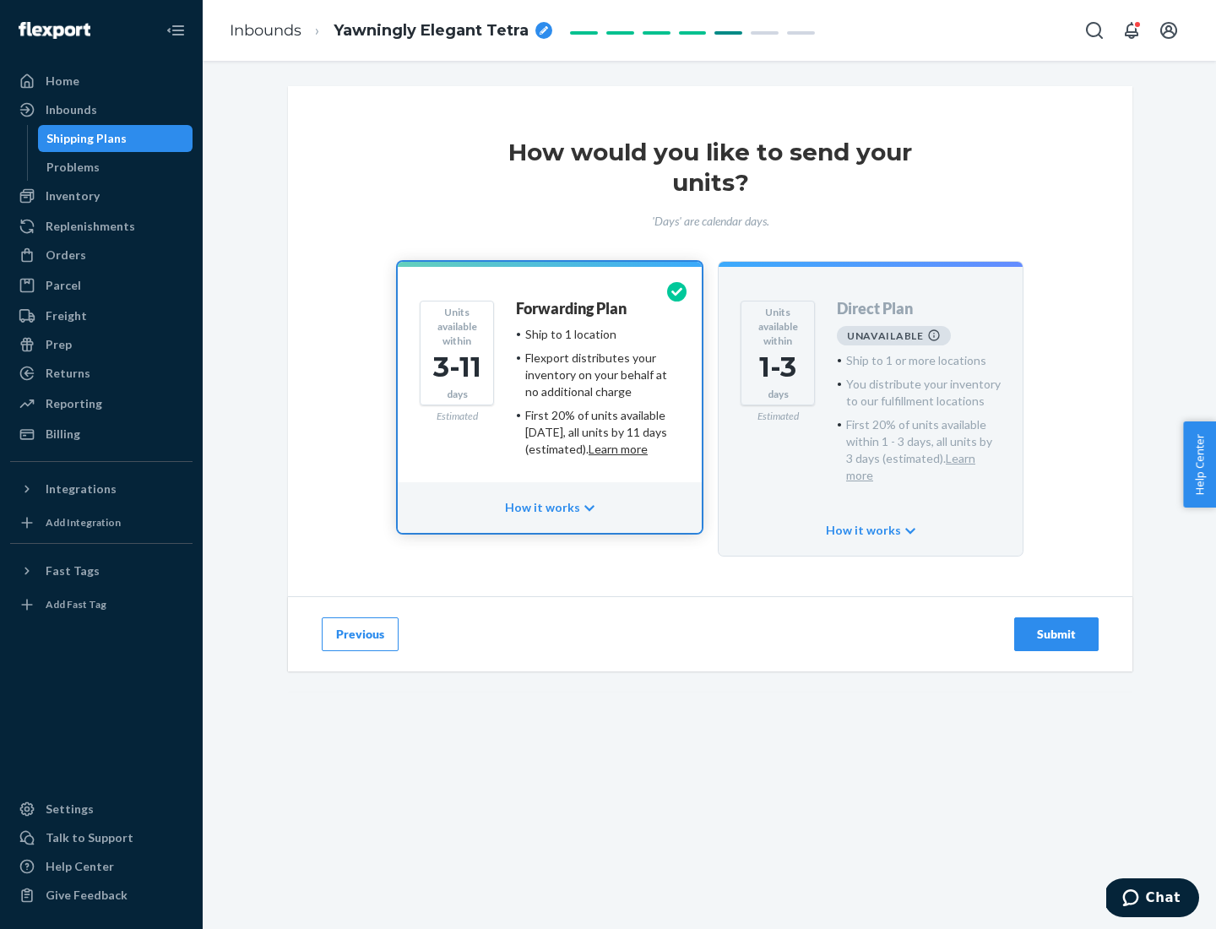
click at [573, 308] on h4 "Forwarding Plan" at bounding box center [571, 309] width 111 height 17
click at [1057, 626] on div "Submit" at bounding box center [1057, 634] width 56 height 17
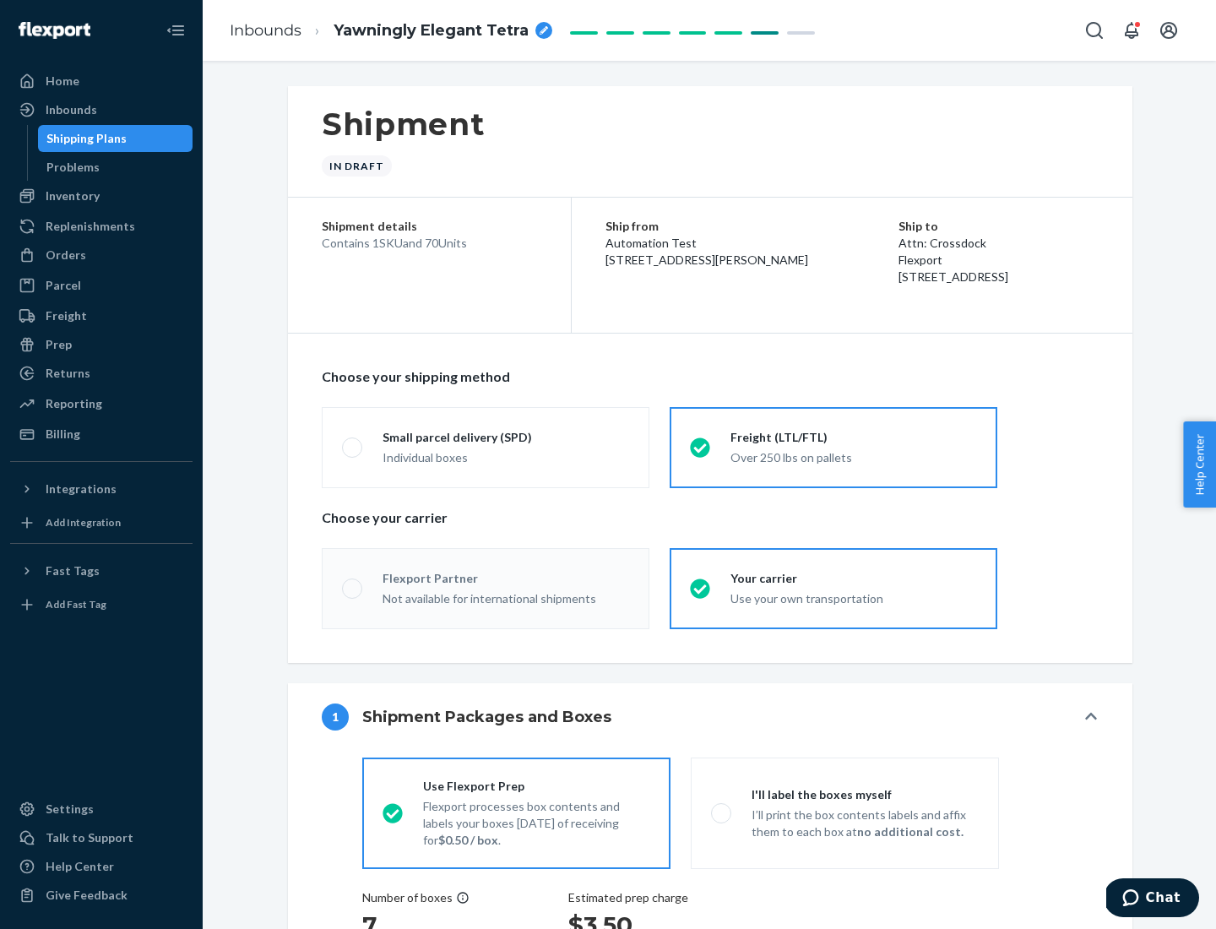
radio input "true"
radio input "false"
radio input "true"
radio input "false"
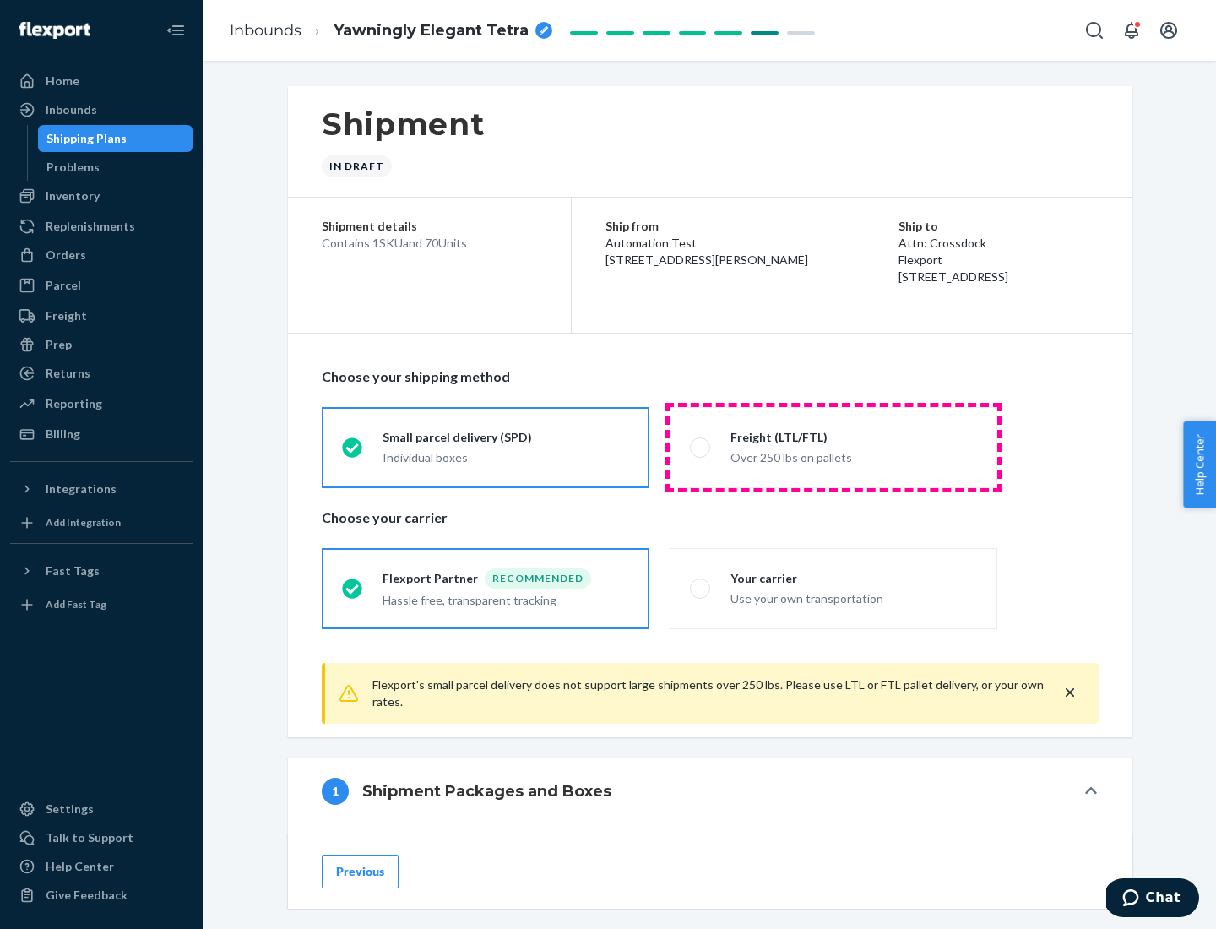
click at [834, 447] on div "Over 250 lbs on pallets" at bounding box center [854, 456] width 247 height 20
click at [701, 447] on input "Freight (LTL/FTL) Over 250 lbs on pallets" at bounding box center [695, 447] width 11 height 11
radio input "true"
radio input "false"
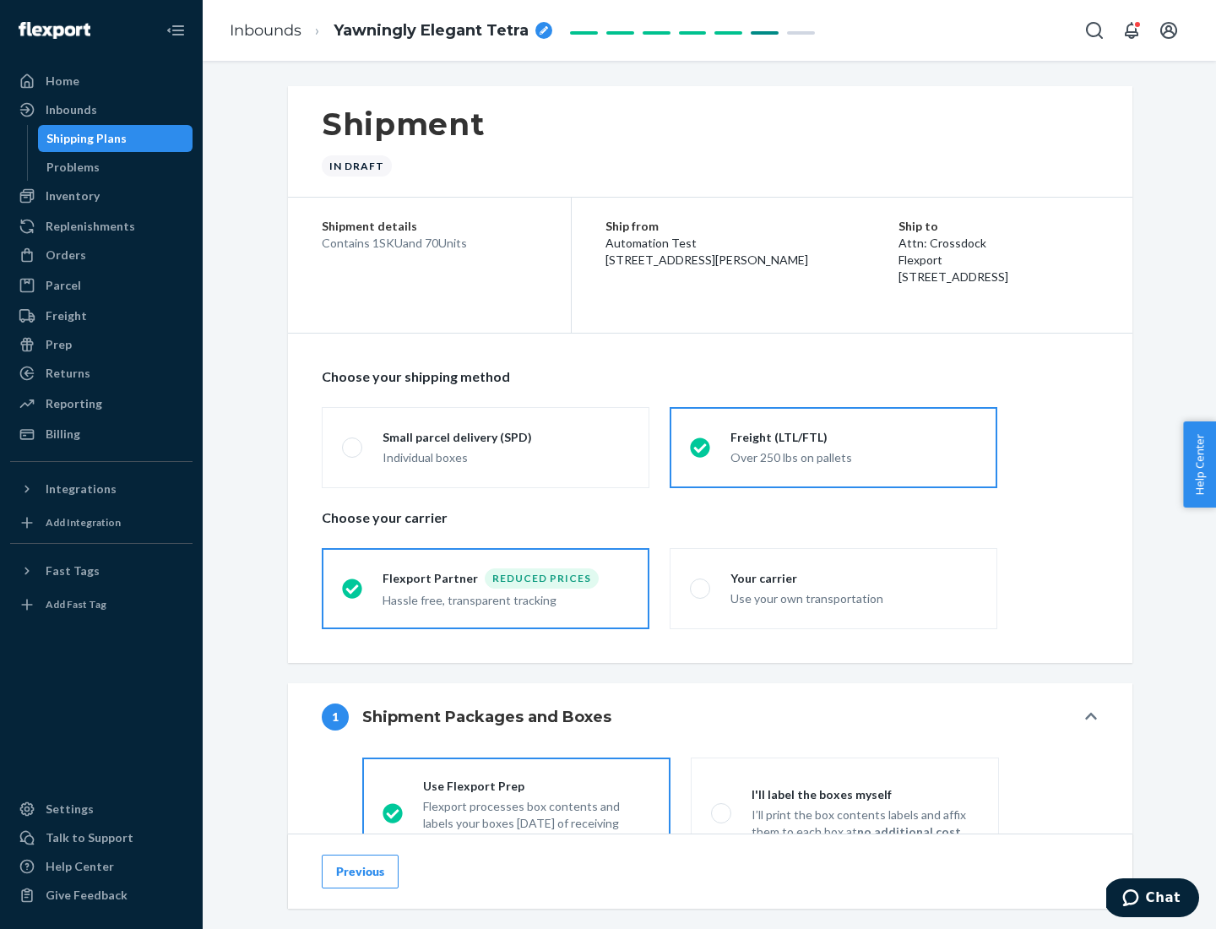
scroll to position [94, 0]
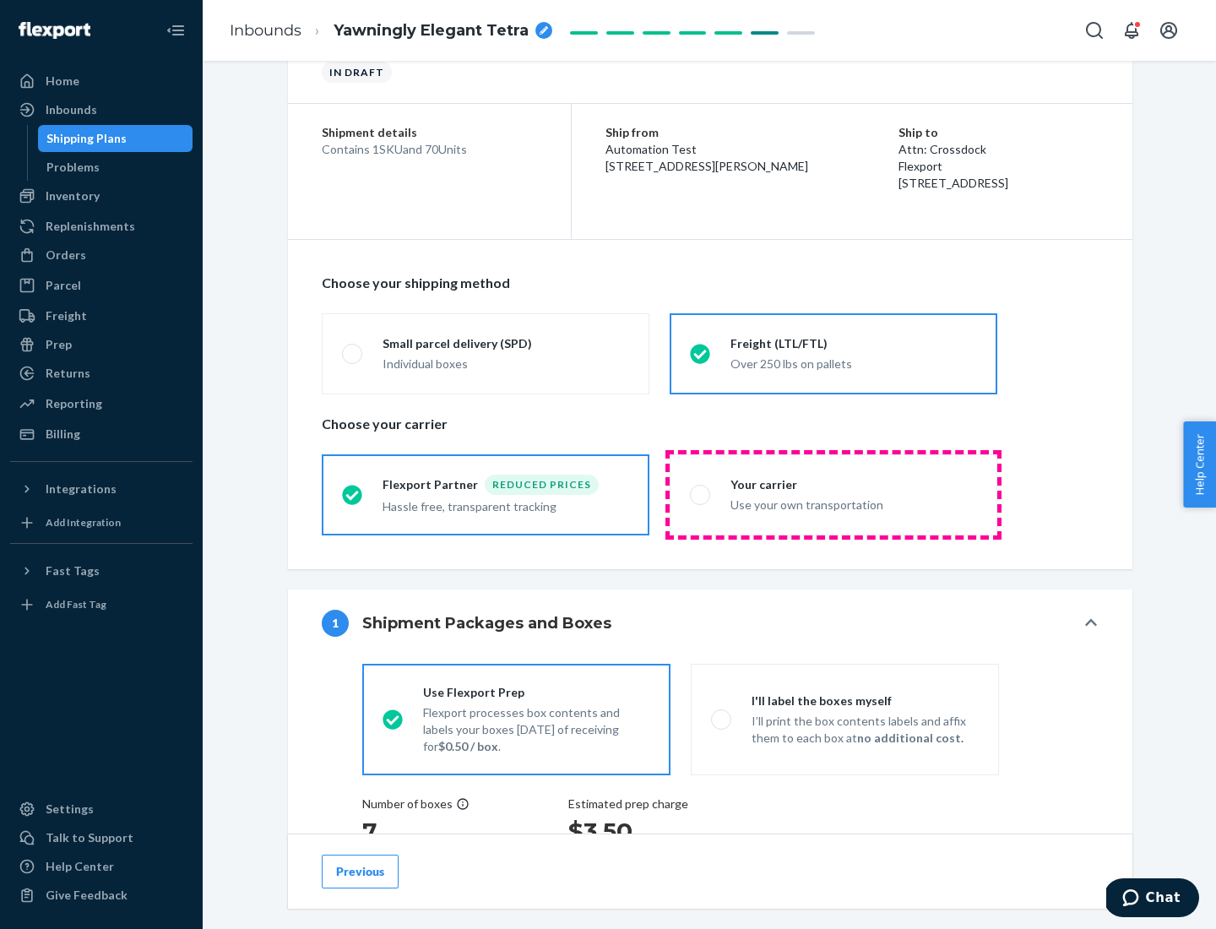
click at [834, 494] on div "Use your own transportation" at bounding box center [854, 503] width 247 height 20
click at [701, 494] on input "Your carrier Use your own transportation" at bounding box center [695, 494] width 11 height 11
radio input "true"
radio input "false"
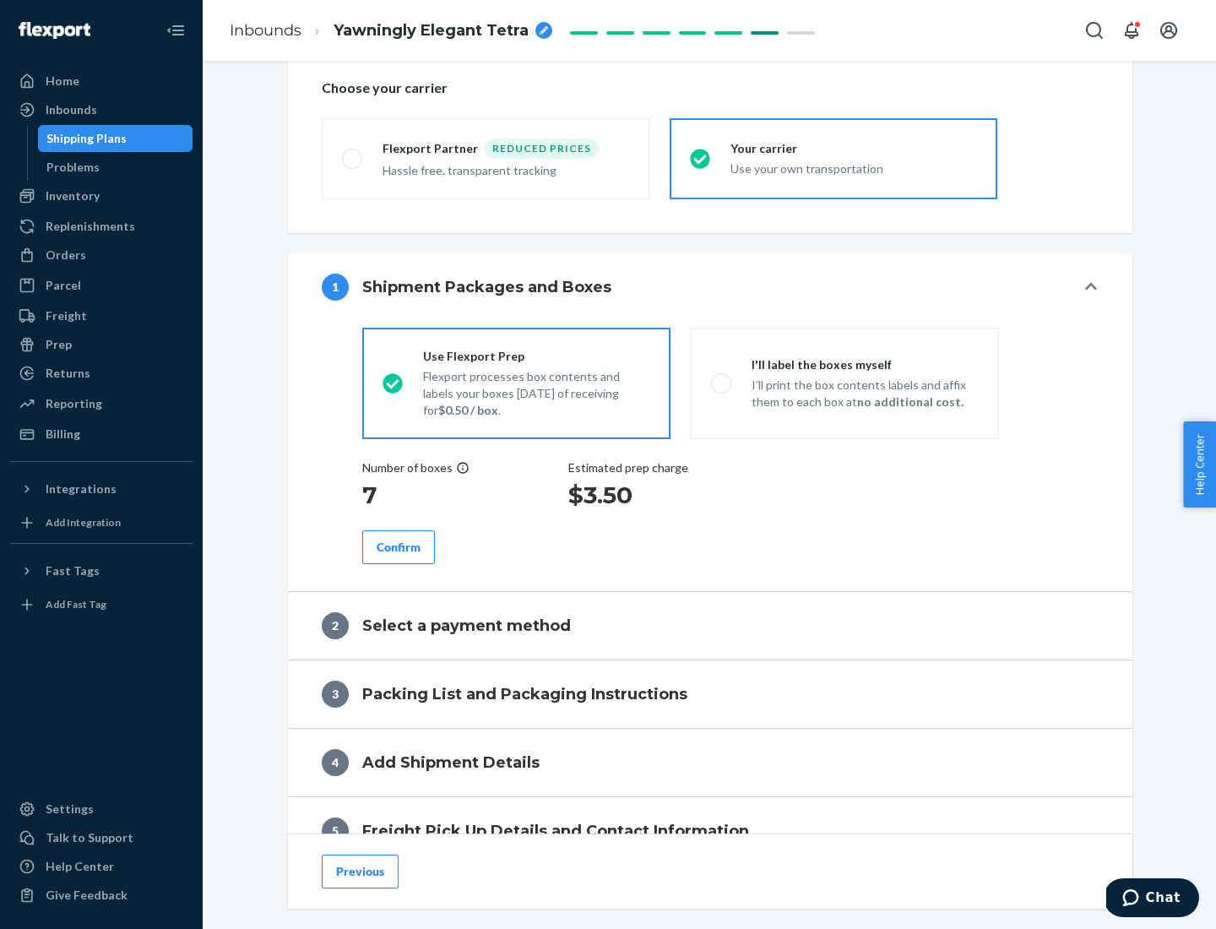
scroll to position [318, 0]
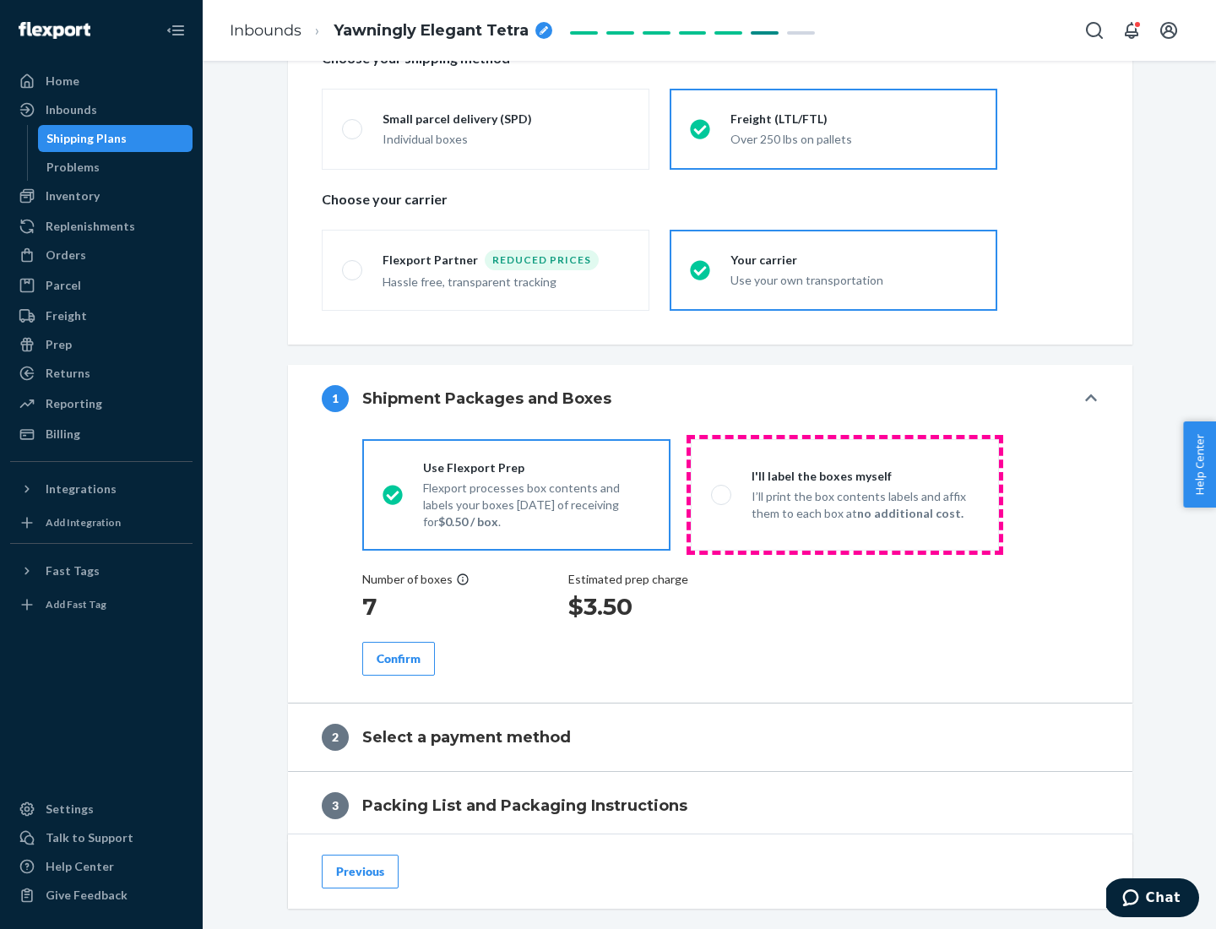
click at [845, 494] on p "I’ll print the box contents labels and affix them to each box at no additional …" at bounding box center [865, 505] width 227 height 34
click at [722, 494] on input "I'll label the boxes myself I’ll print the box contents labels and affix them t…" at bounding box center [716, 494] width 11 height 11
radio input "true"
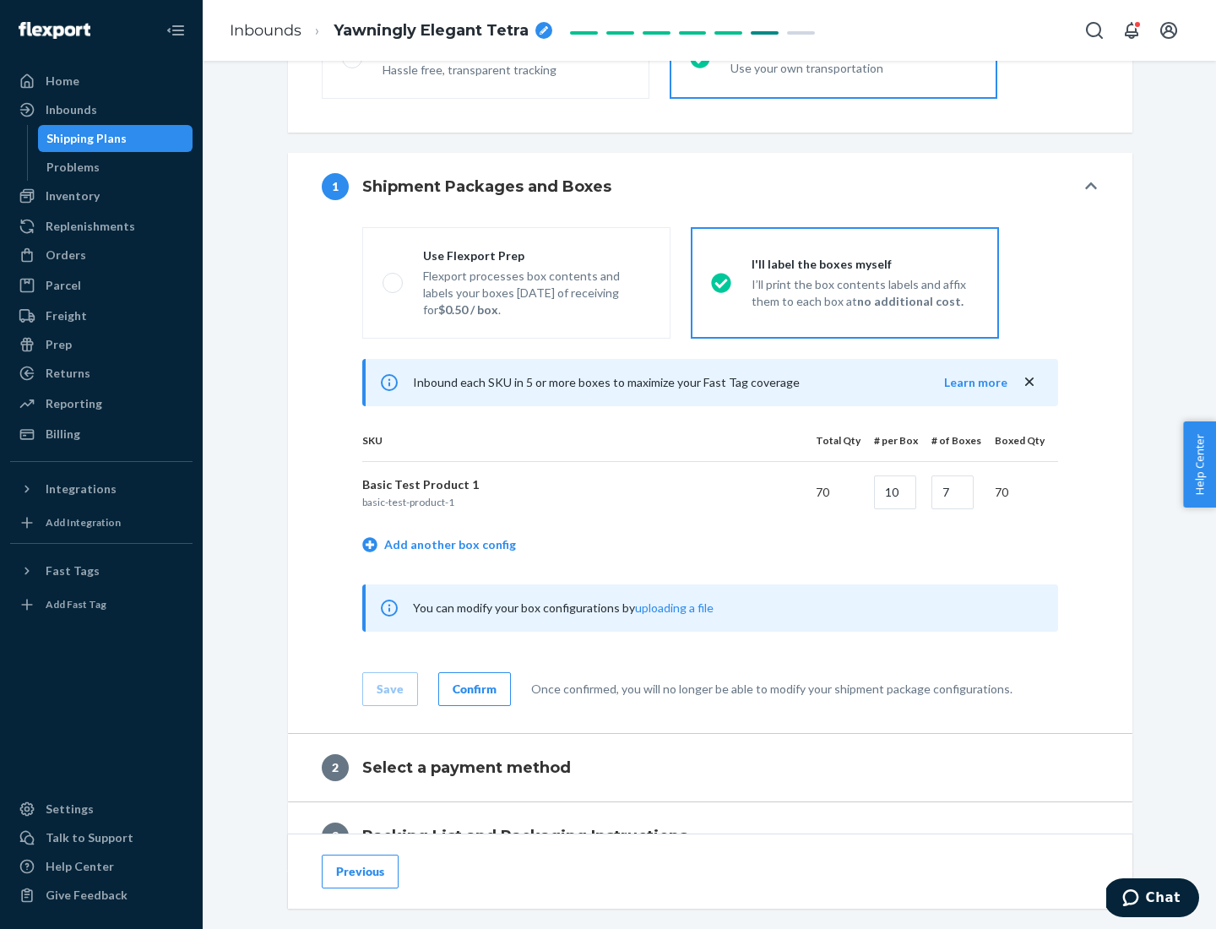
scroll to position [291, 0]
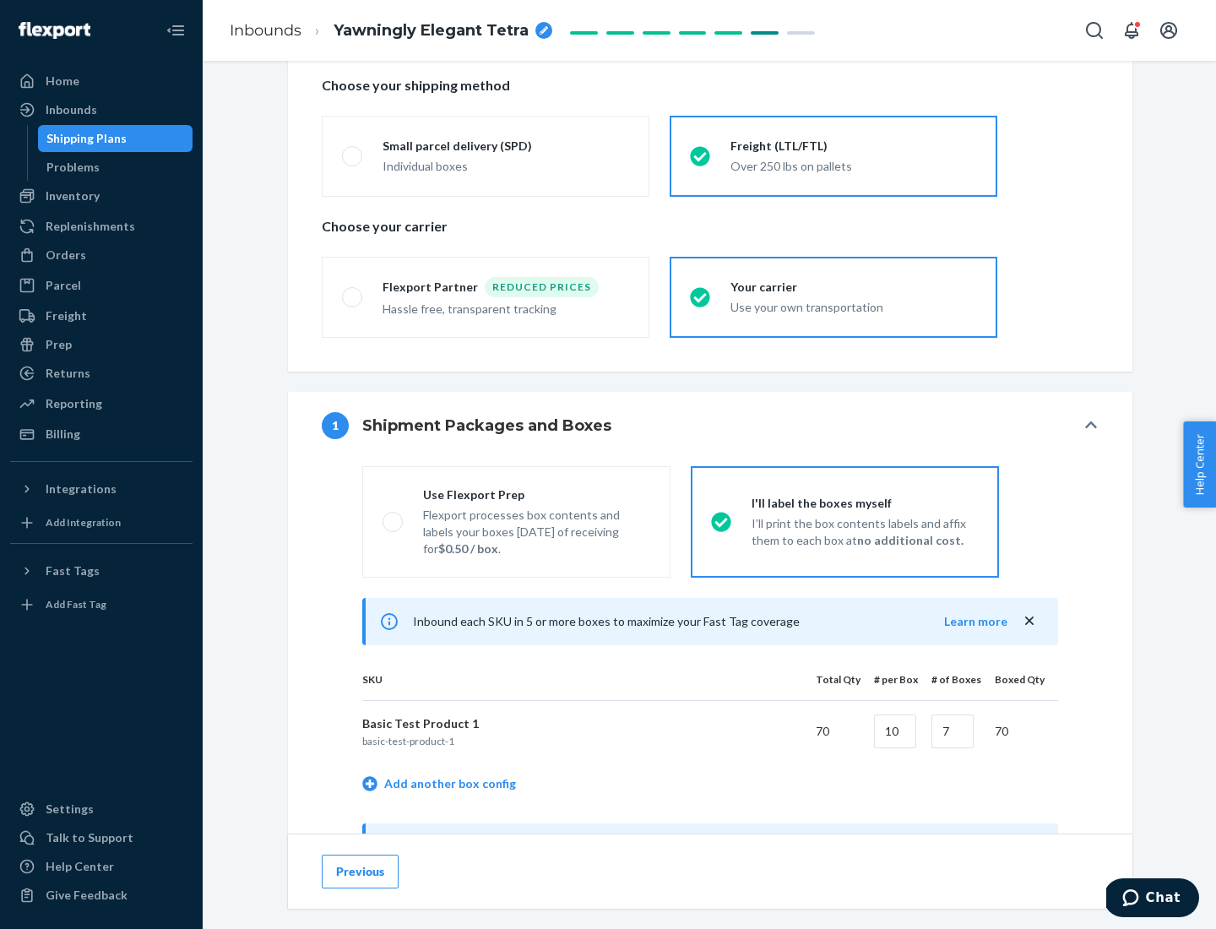
click at [536, 494] on div "Use Flexport Prep" at bounding box center [536, 495] width 227 height 17
click at [394, 516] on input "Use Flexport Prep Flexport processes box contents and labels your boxes [DATE] …" at bounding box center [388, 521] width 11 height 11
radio input "true"
radio input "false"
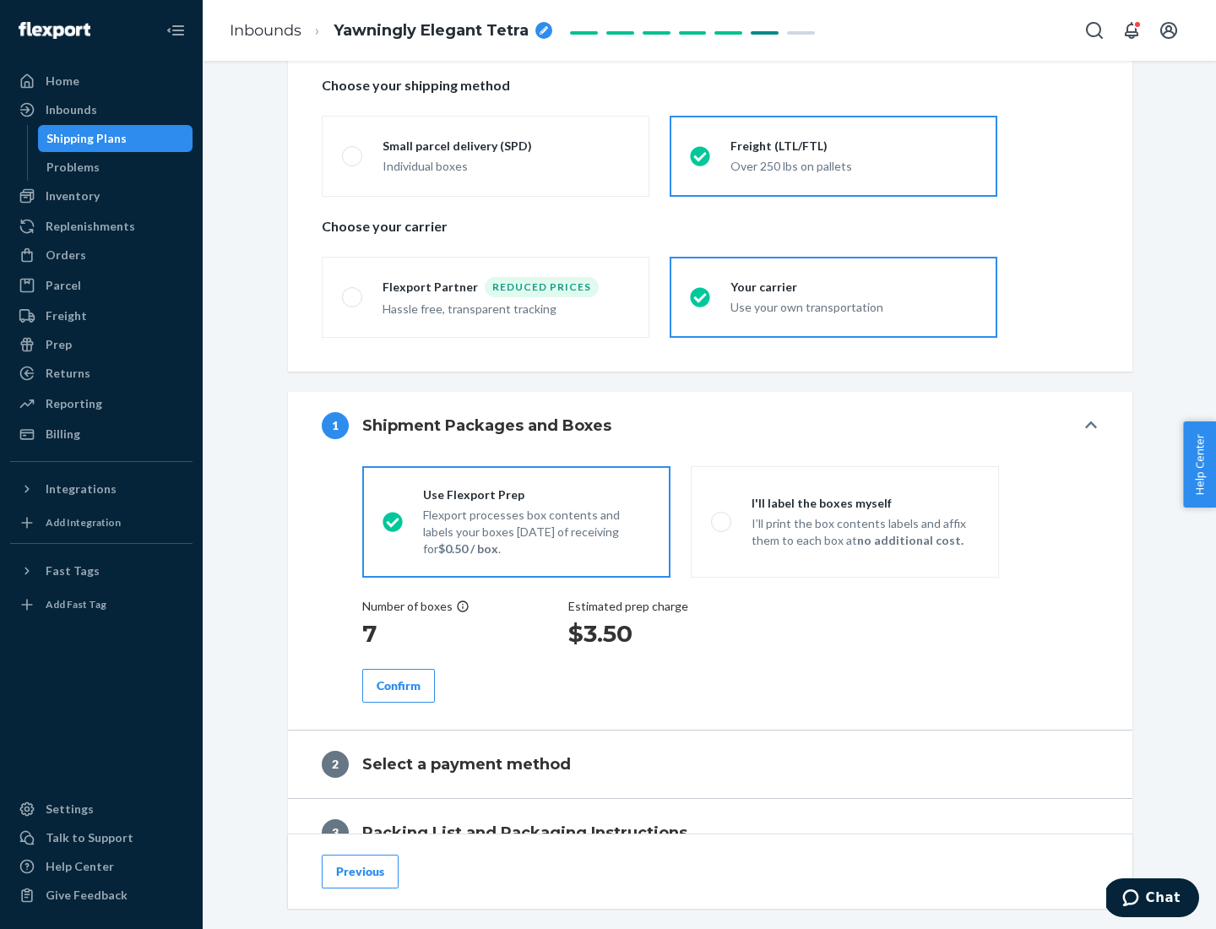
scroll to position [482, 0]
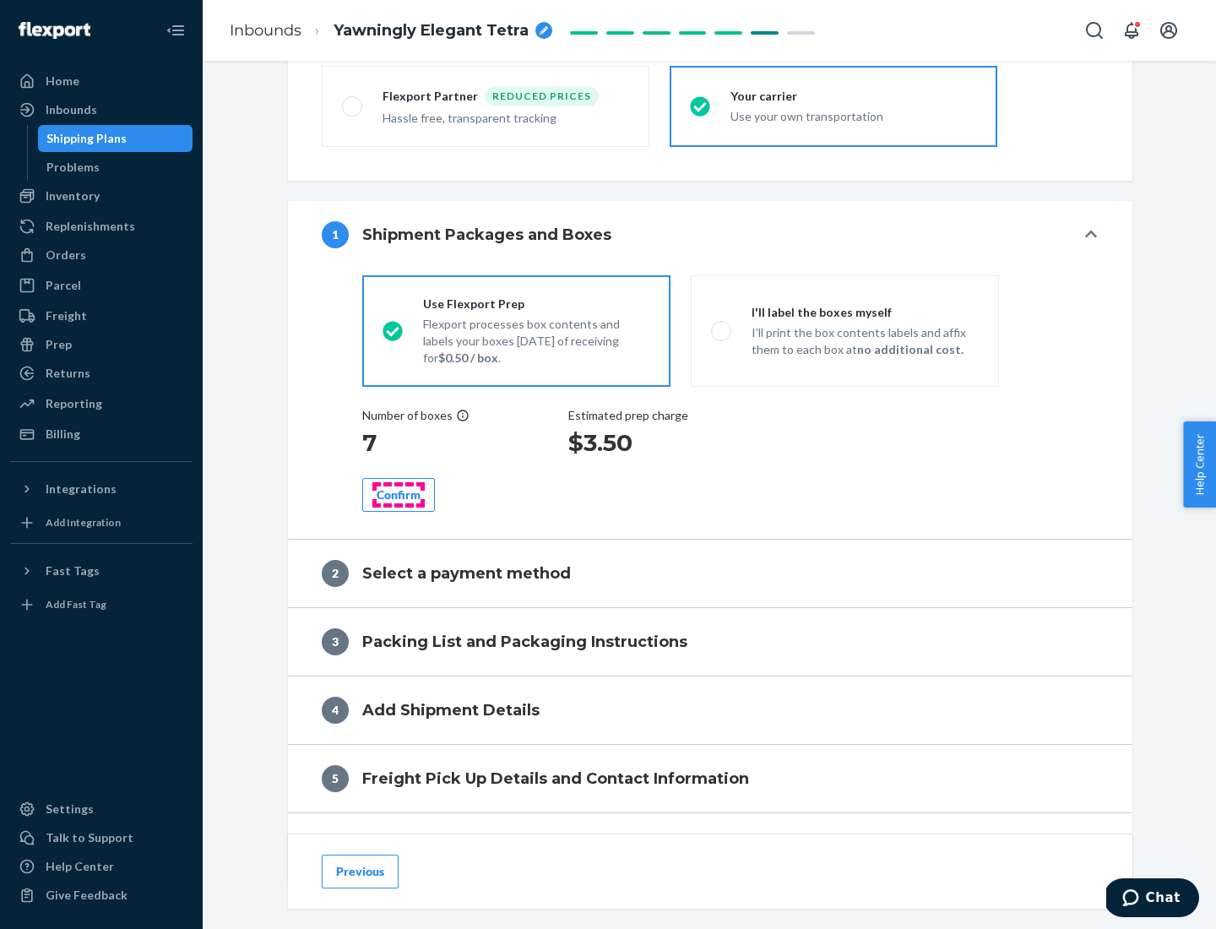
click at [399, 494] on div "Confirm" at bounding box center [399, 495] width 44 height 17
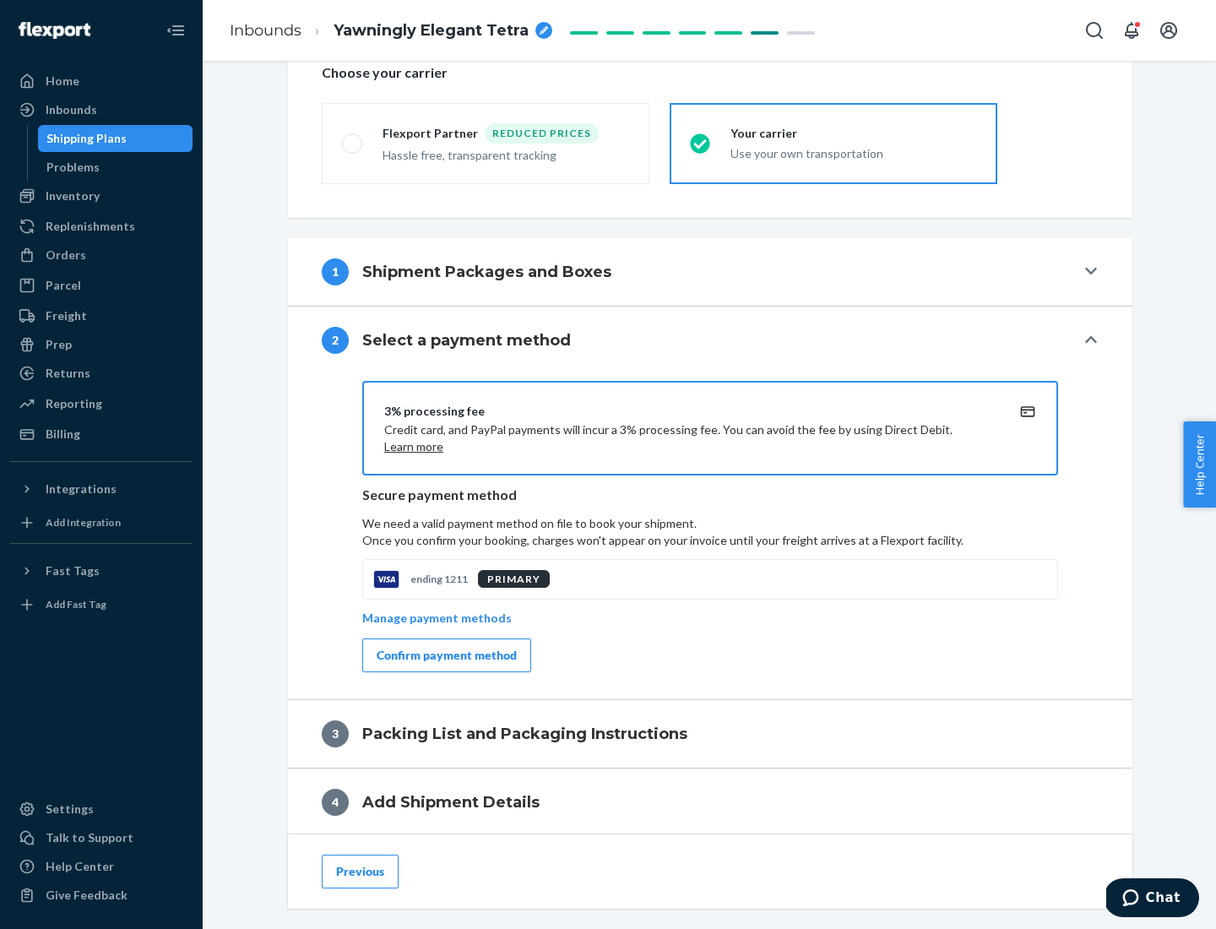
scroll to position [606, 0]
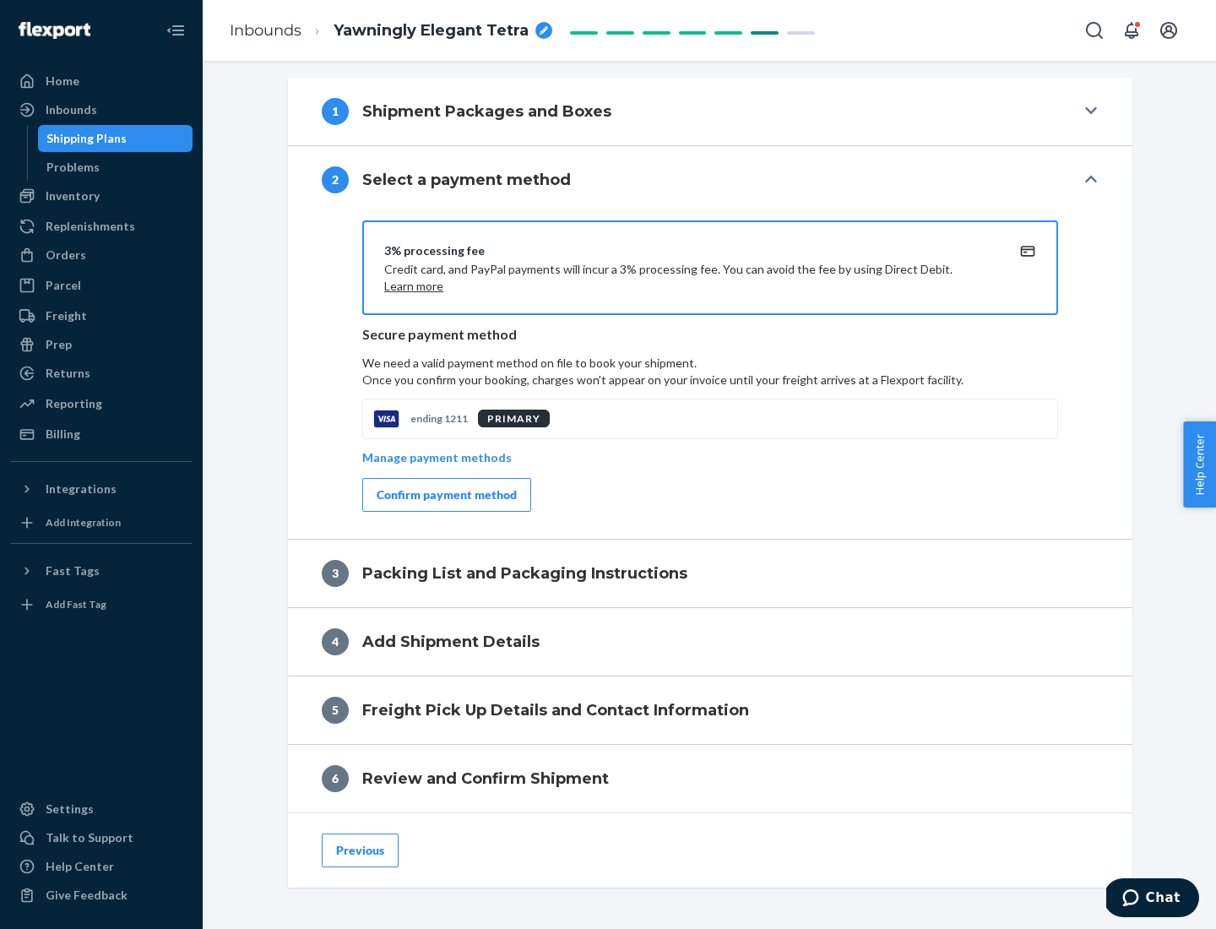
click at [445, 495] on div "Confirm payment method" at bounding box center [447, 495] width 140 height 17
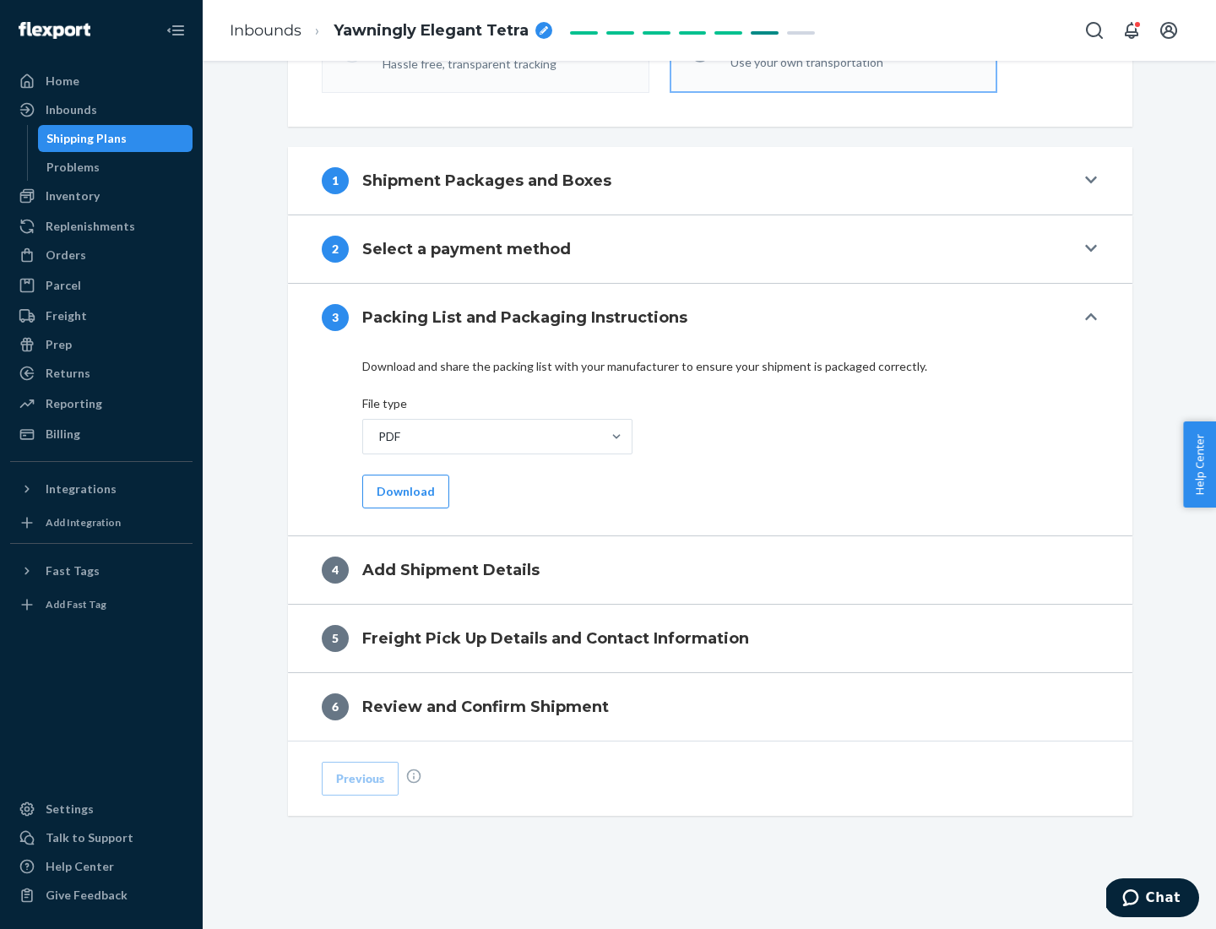
scroll to position [533, 0]
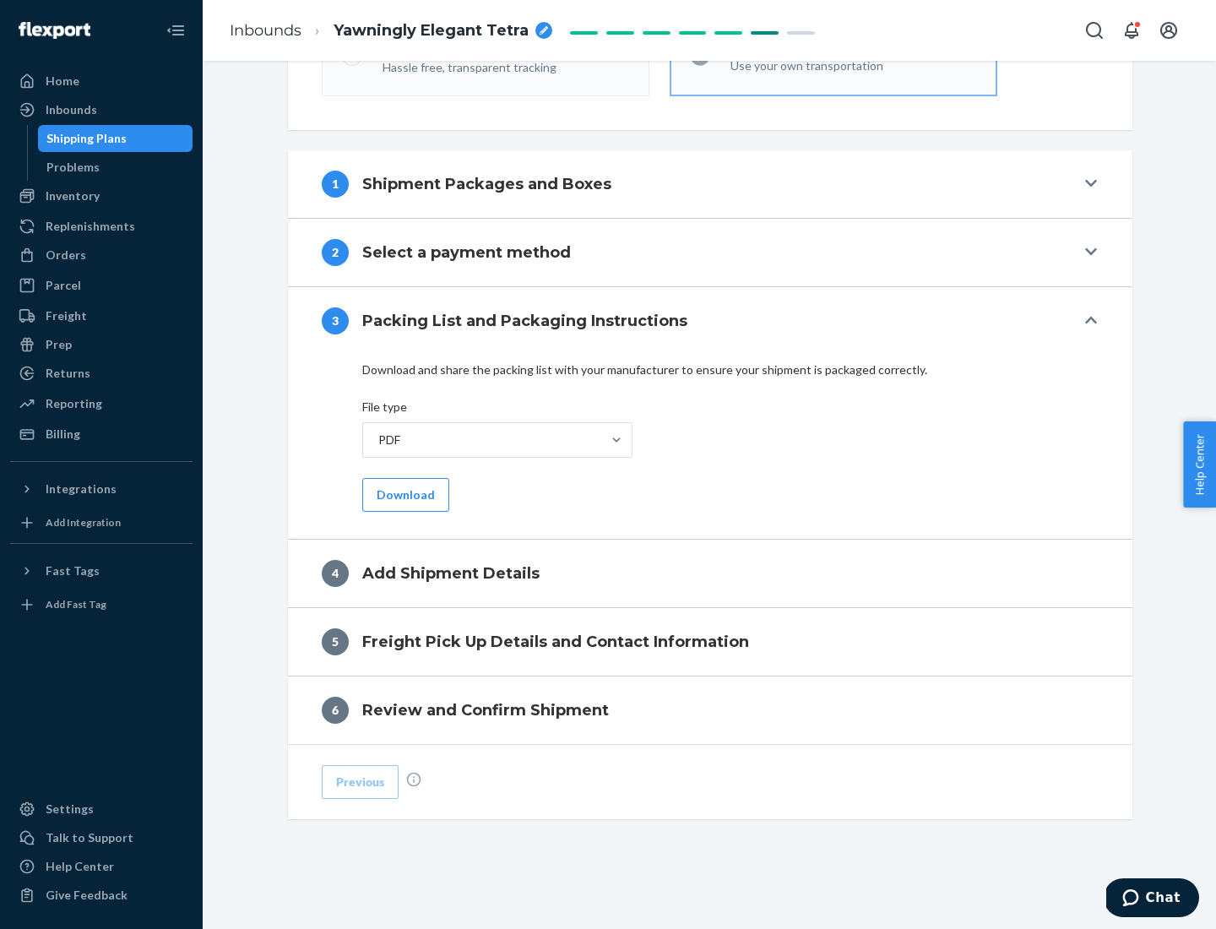
click at [404, 494] on button "Download" at bounding box center [405, 495] width 87 height 34
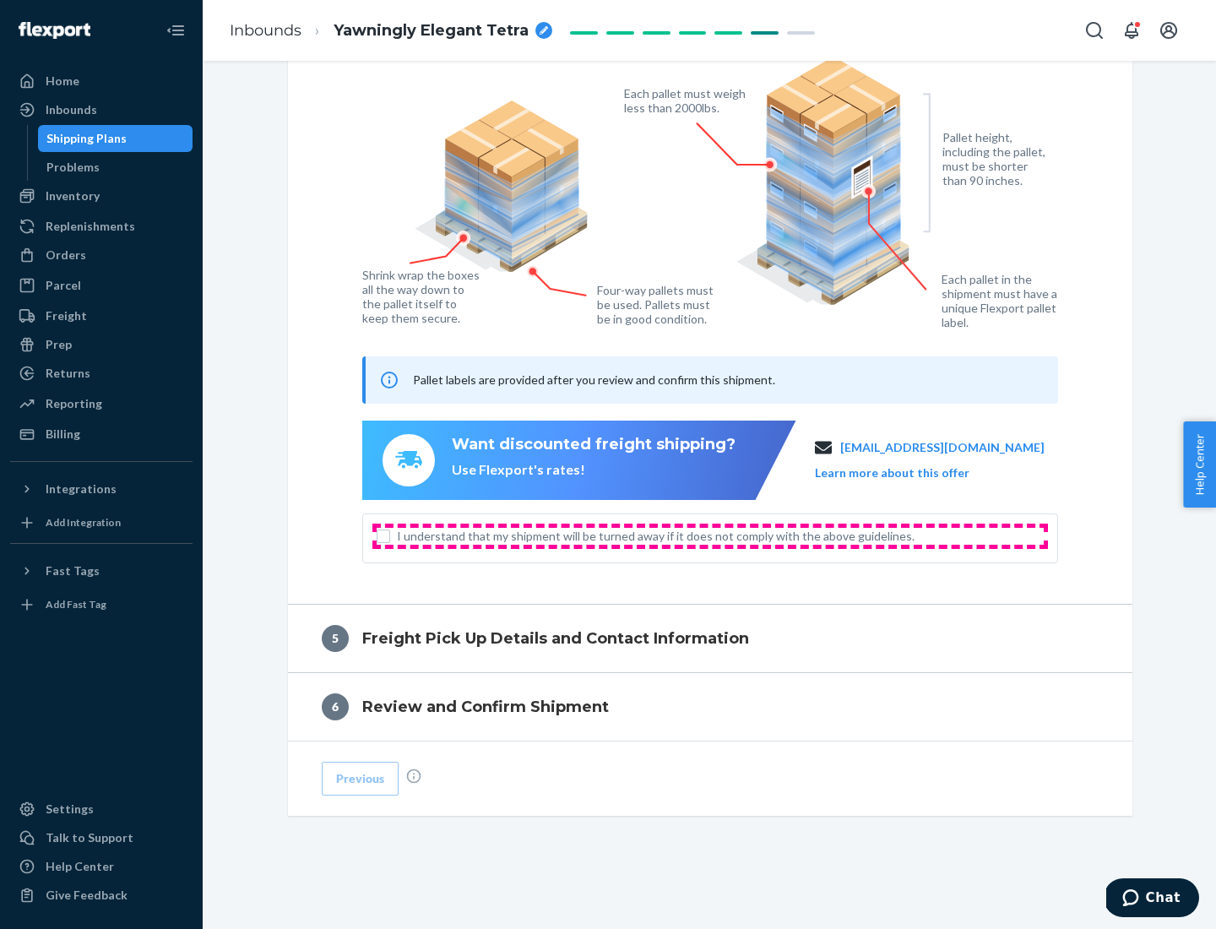
click at [710, 535] on span "I understand that my shipment will be turned away if it does not comply with th…" at bounding box center [720, 536] width 647 height 17
click at [390, 535] on input "I understand that my shipment will be turned away if it does not comply with th…" at bounding box center [384, 537] width 14 height 14
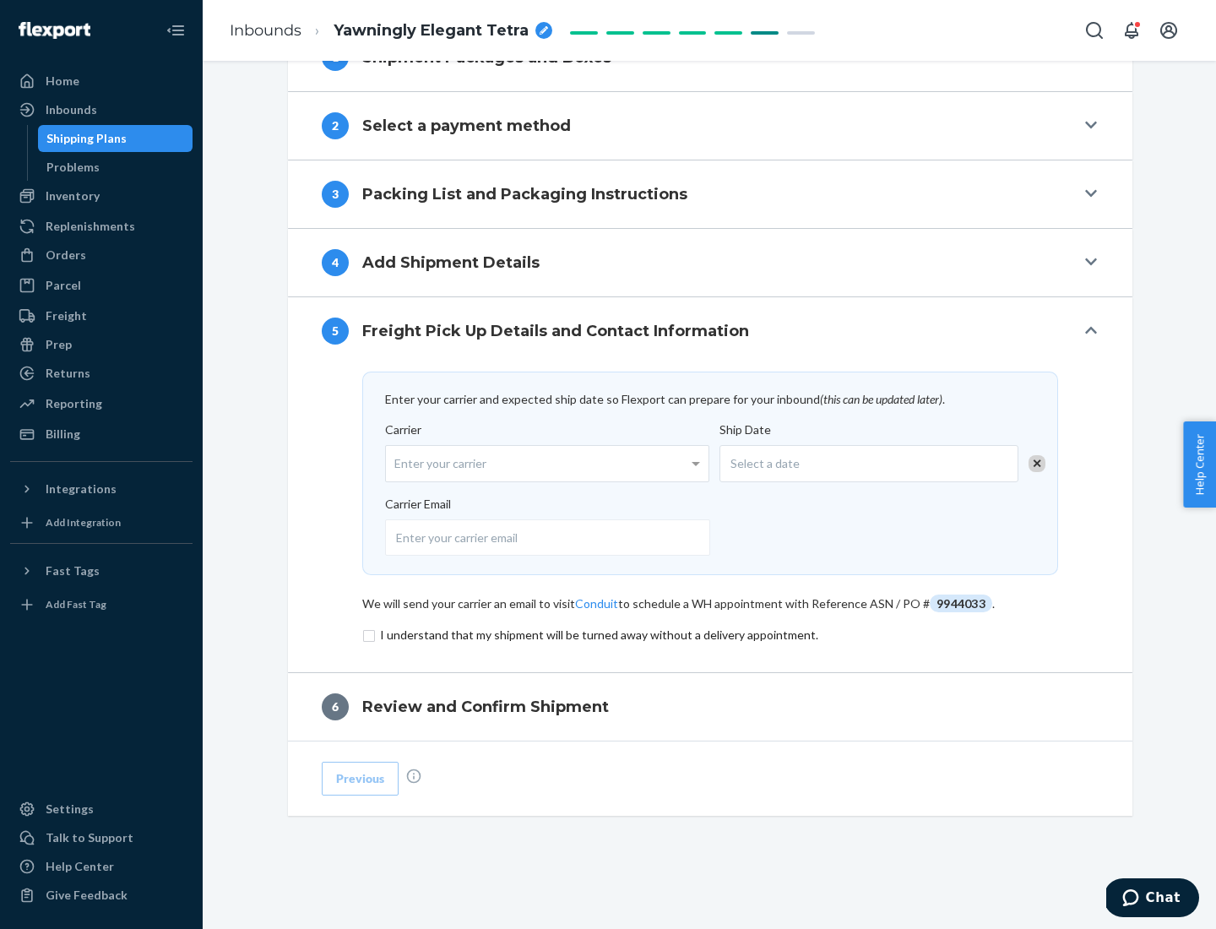
scroll to position [660, 0]
click at [710, 634] on input "checkbox" at bounding box center [710, 635] width 696 height 20
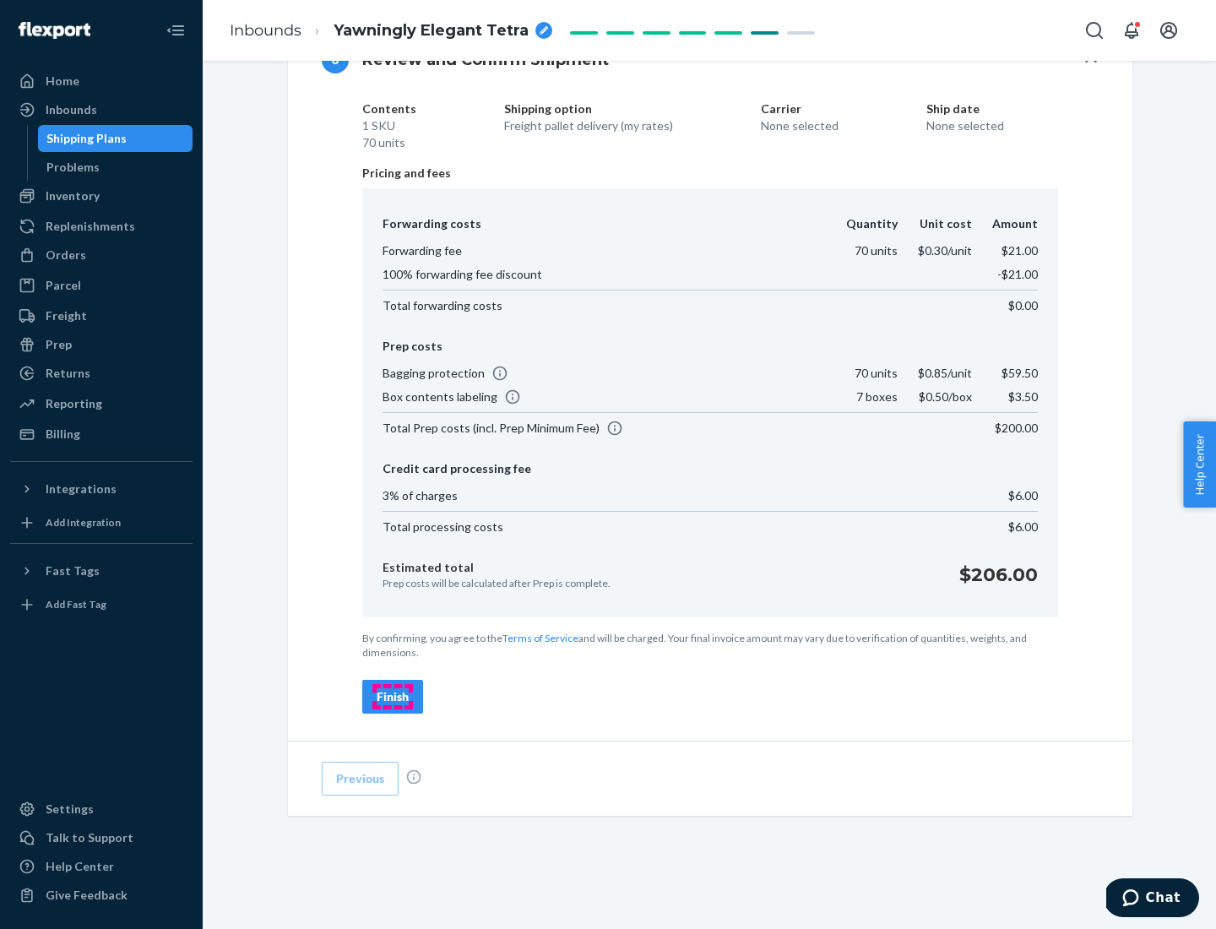
click at [393, 697] on div "Finish" at bounding box center [393, 696] width 32 height 17
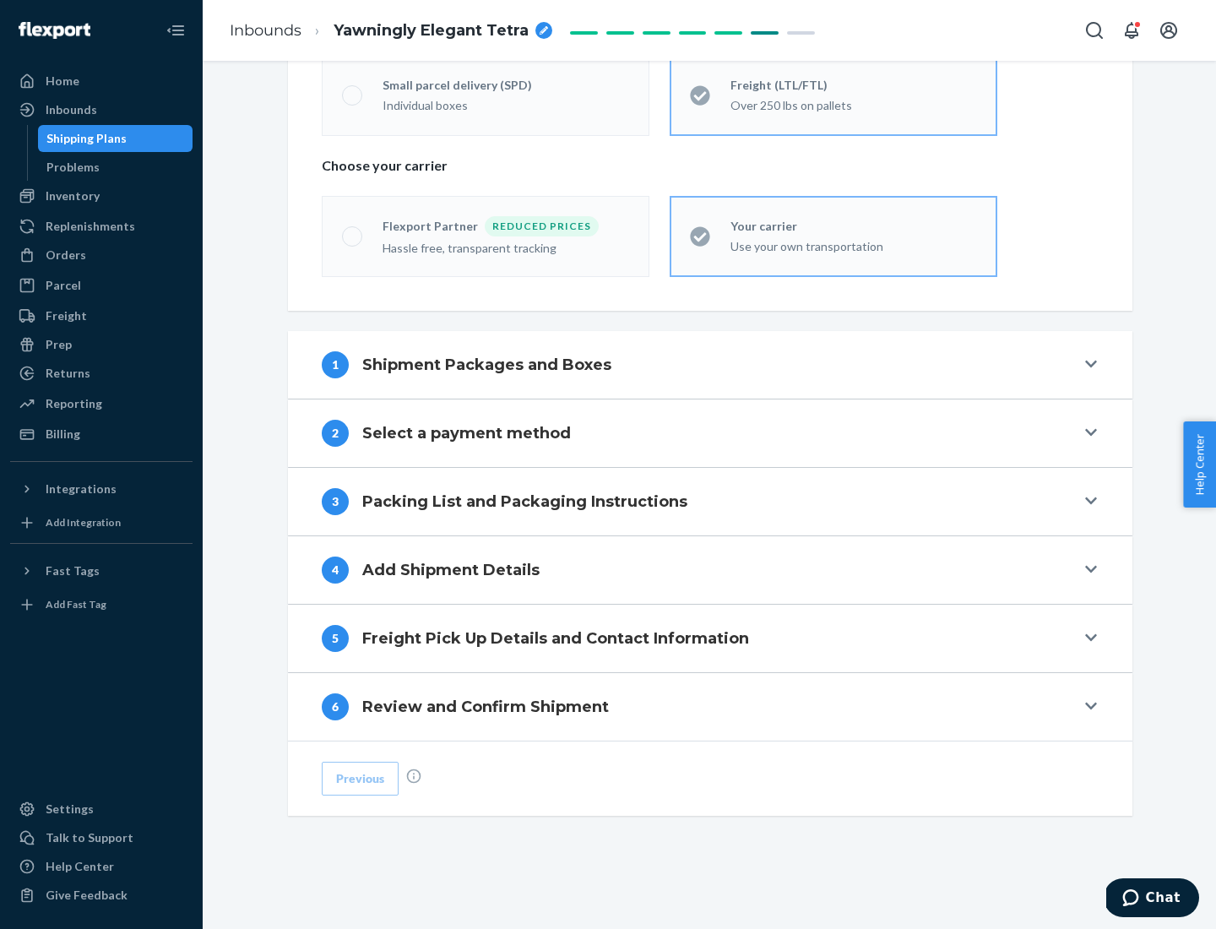
scroll to position [352, 0]
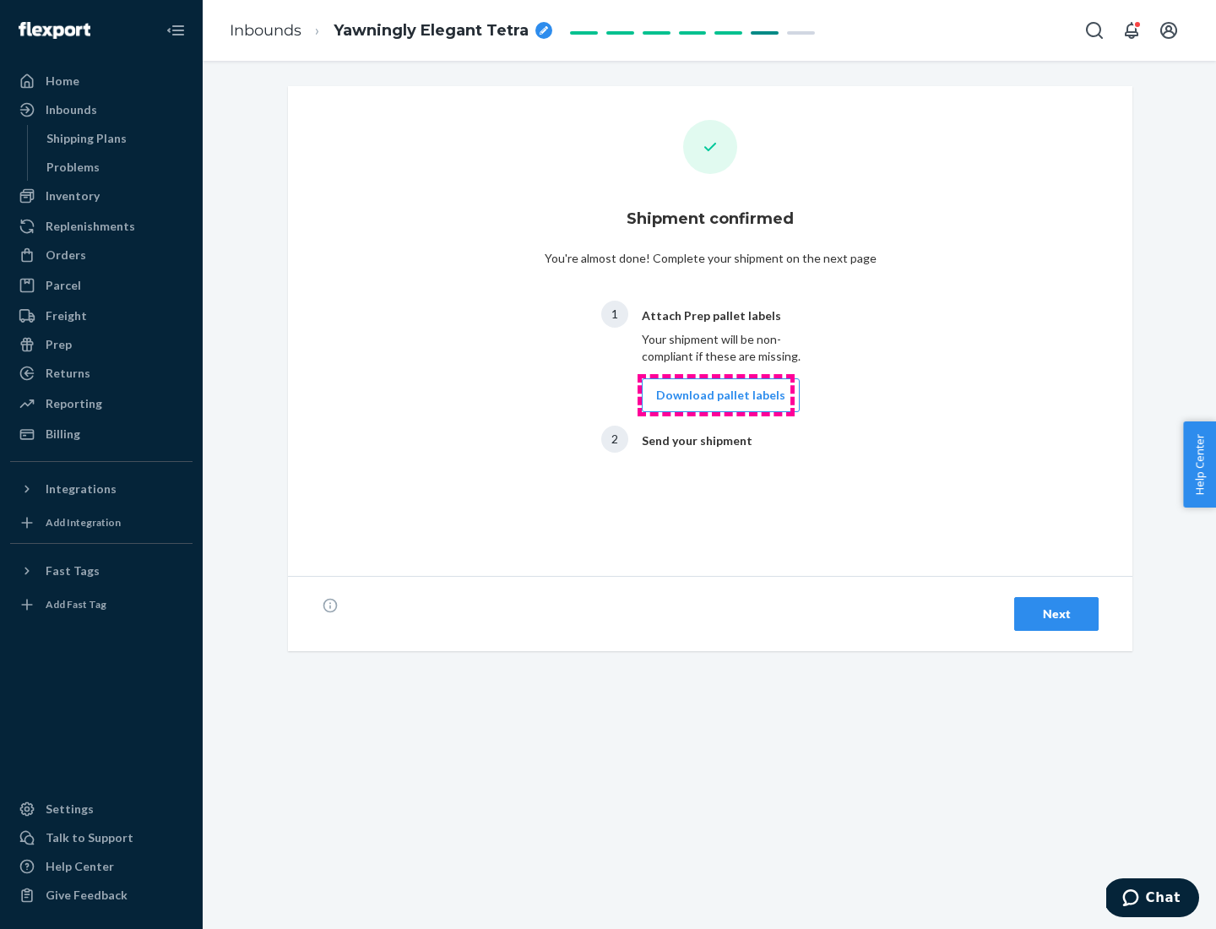
click at [716, 395] on button "Download pallet labels" at bounding box center [721, 395] width 158 height 34
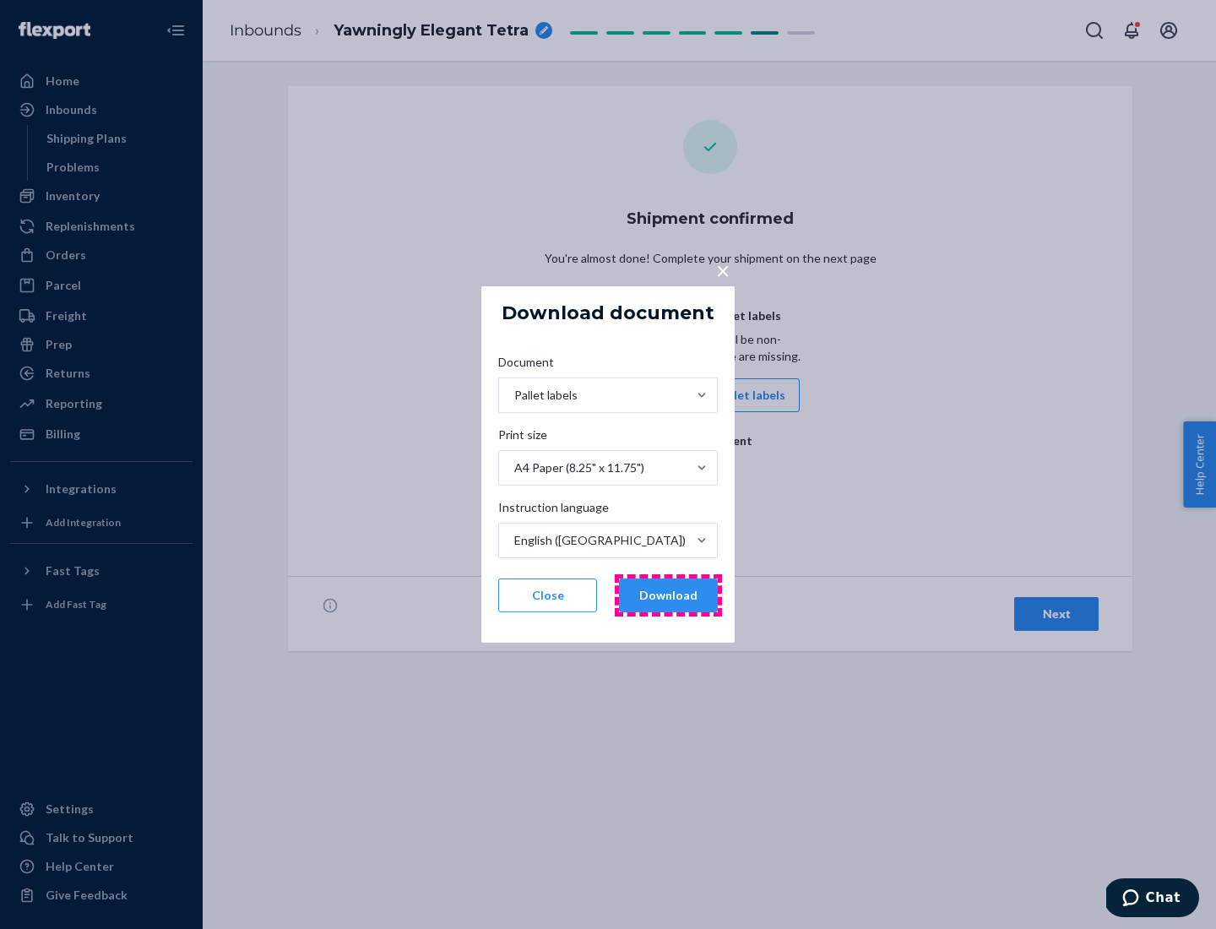
click at [668, 595] on button "Download" at bounding box center [668, 596] width 99 height 34
click at [722, 269] on span "×" at bounding box center [723, 270] width 14 height 29
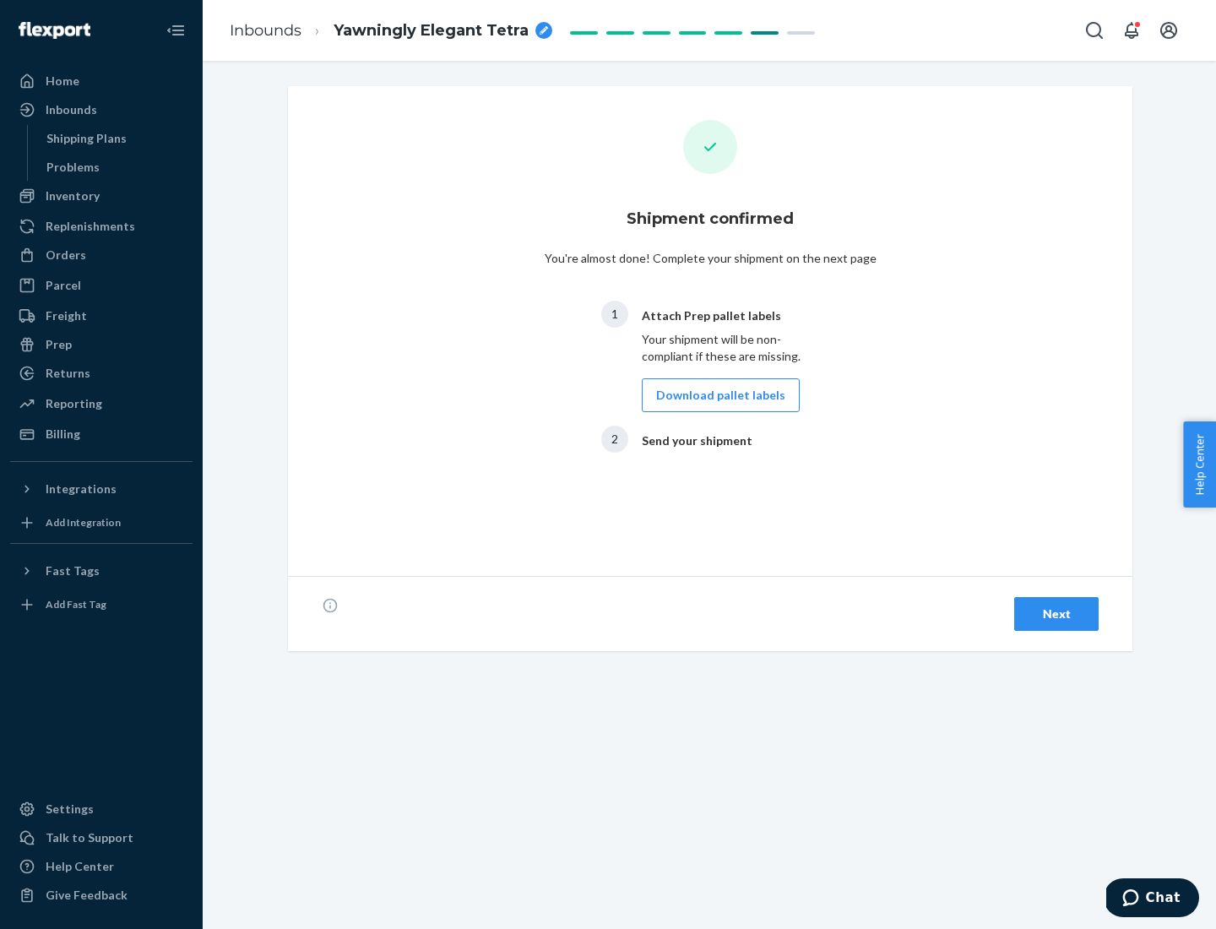
click at [1057, 614] on div "Next" at bounding box center [1057, 614] width 56 height 17
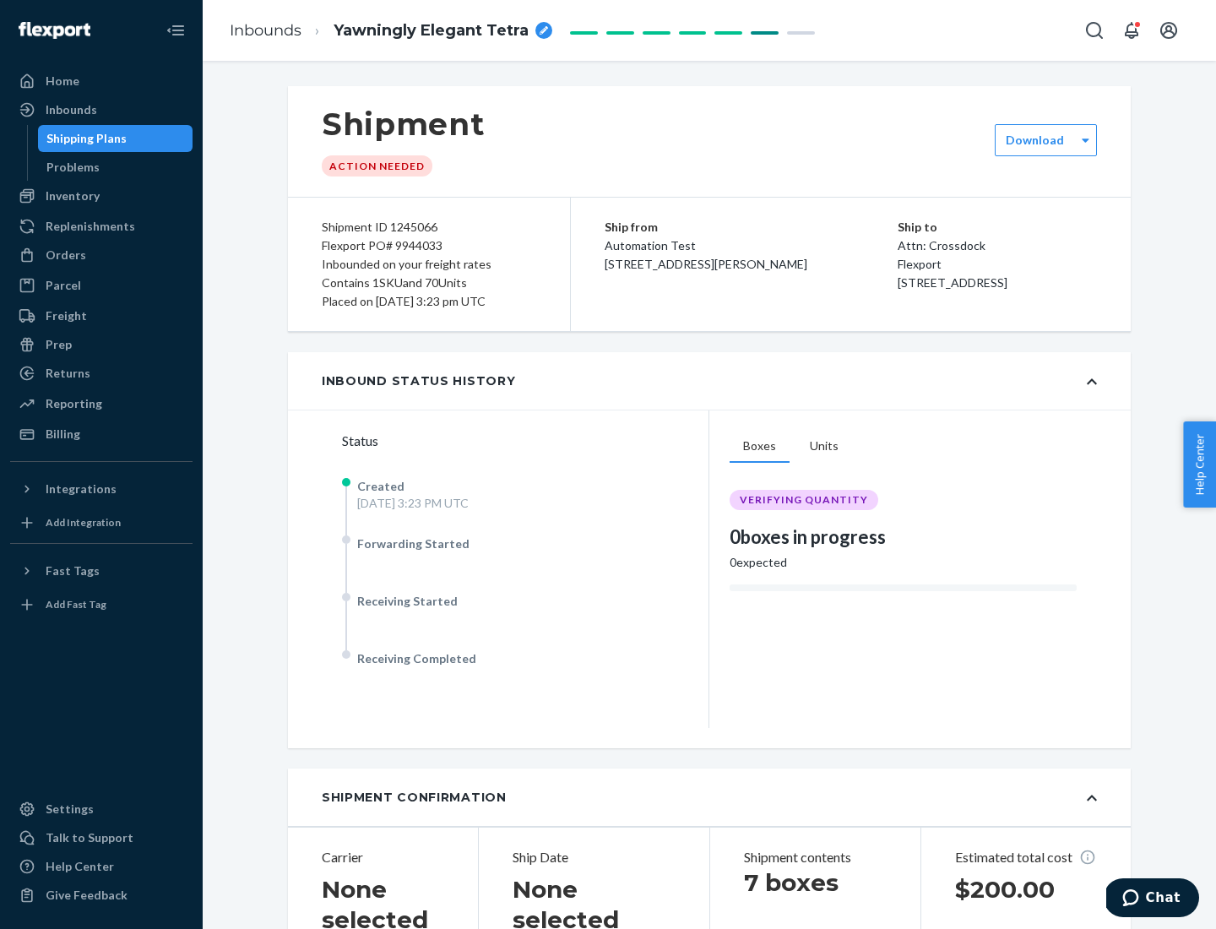
scroll to position [362, 0]
